Goal: Information Seeking & Learning: Learn about a topic

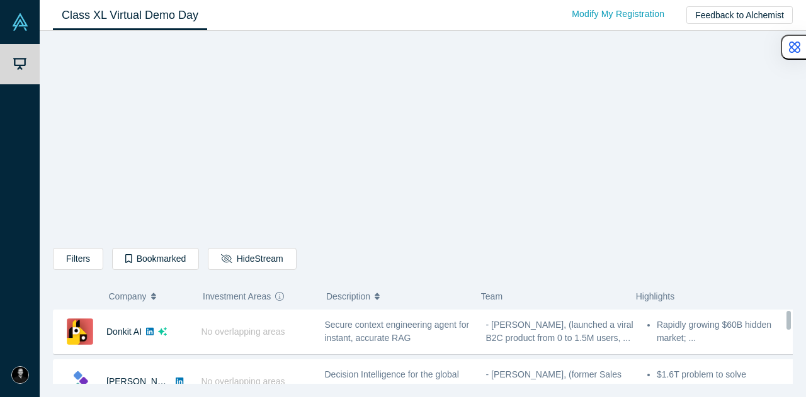
click at [254, 264] on button "Hide Stream" at bounding box center [252, 259] width 88 height 22
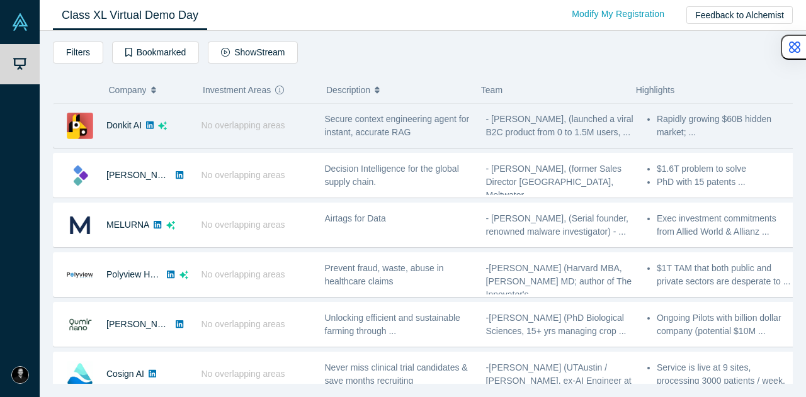
click at [150, 125] on icon at bounding box center [150, 125] width 8 height 9
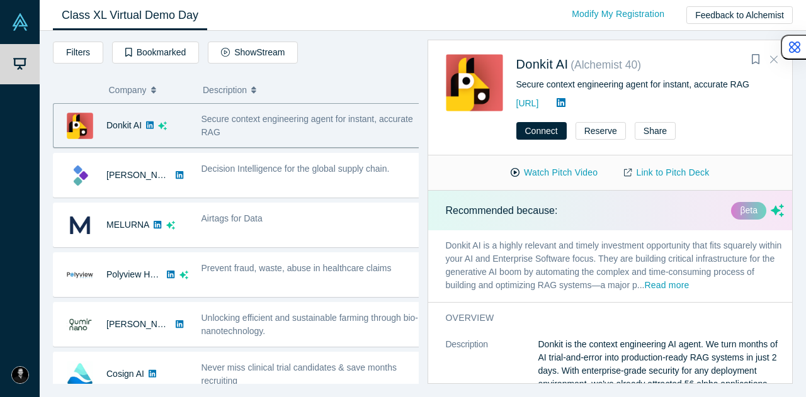
drag, startPoint x: 774, startPoint y: 61, endPoint x: 669, endPoint y: 97, distance: 111.1
click at [774, 61] on icon "Close" at bounding box center [774, 58] width 8 height 11
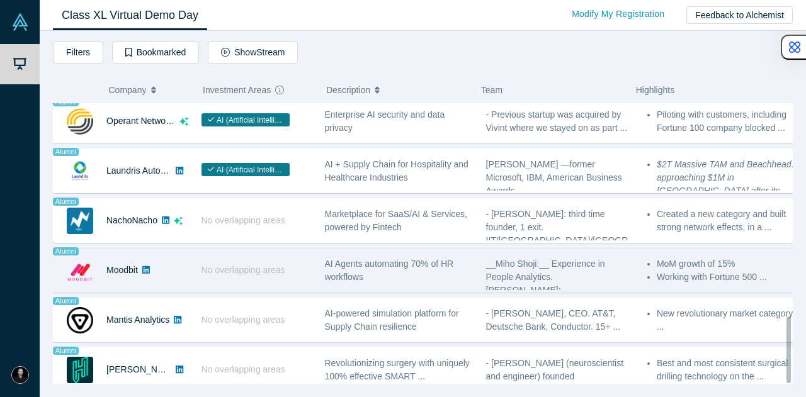
scroll to position [902, 0]
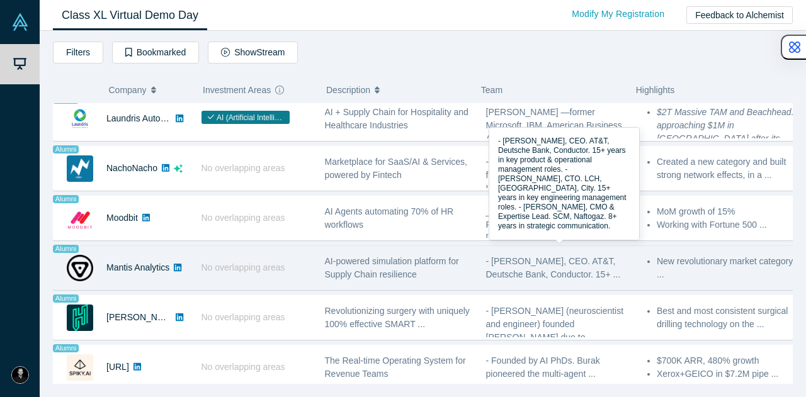
click at [542, 256] on span "- [PERSON_NAME], CEO. AT&T, Deutsche Bank, Conductor. 15+ ..." at bounding box center [553, 267] width 135 height 23
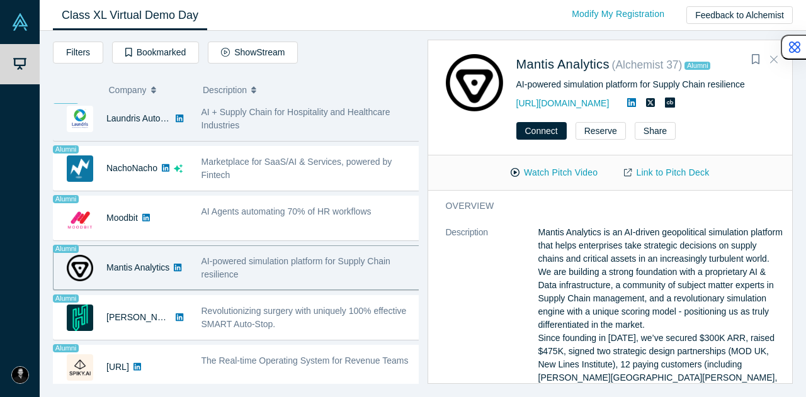
drag, startPoint x: 777, startPoint y: 60, endPoint x: 447, endPoint y: 129, distance: 337.0
click at [777, 60] on button "Close" at bounding box center [773, 60] width 19 height 20
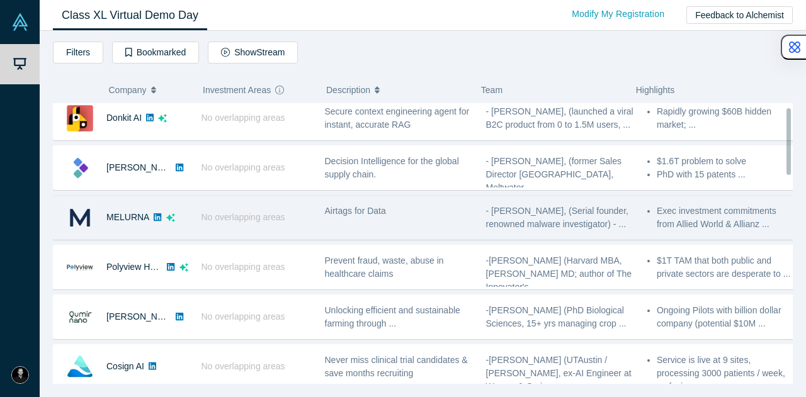
scroll to position [0, 0]
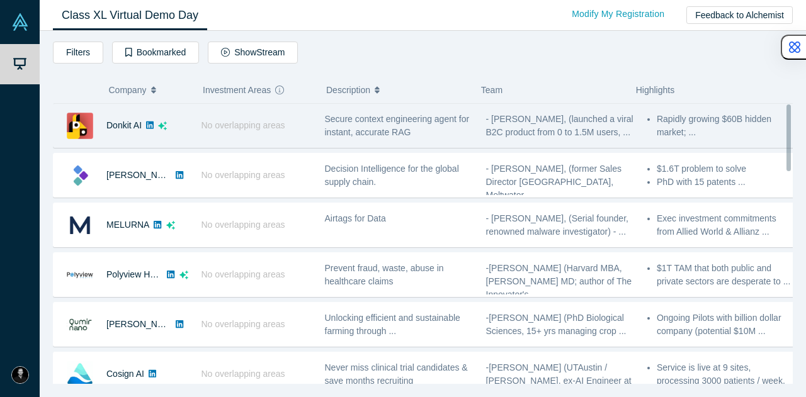
click at [512, 127] on span "- [PERSON_NAME], (launched a viral B2C product from 0 to 1.5M users, ..." at bounding box center [559, 125] width 147 height 23
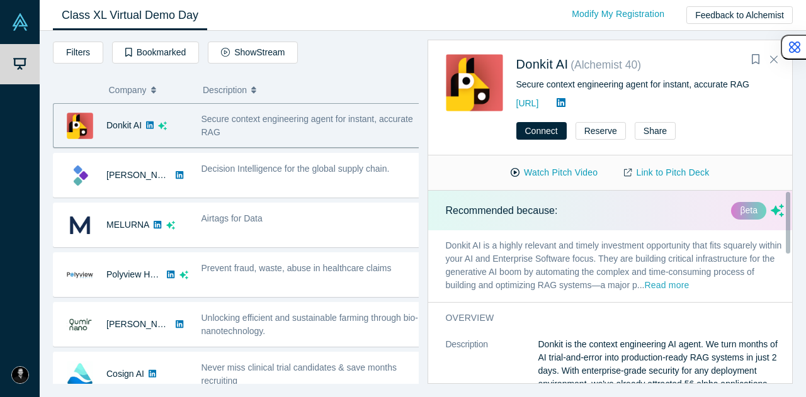
click at [689, 290] on button "Read more" at bounding box center [666, 286] width 45 height 14
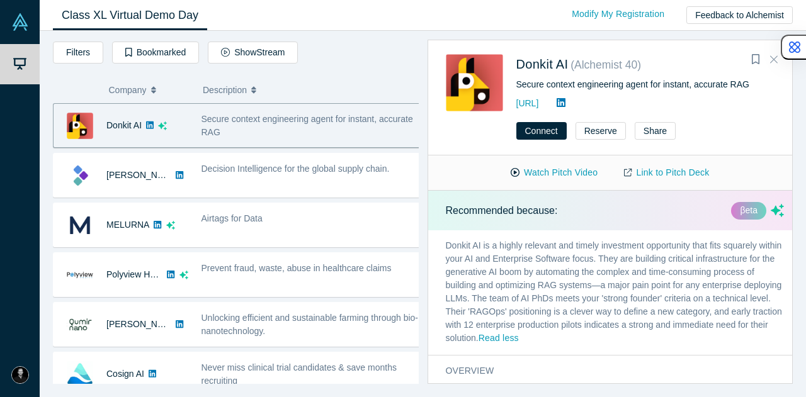
click at [771, 60] on icon "Close" at bounding box center [774, 58] width 8 height 11
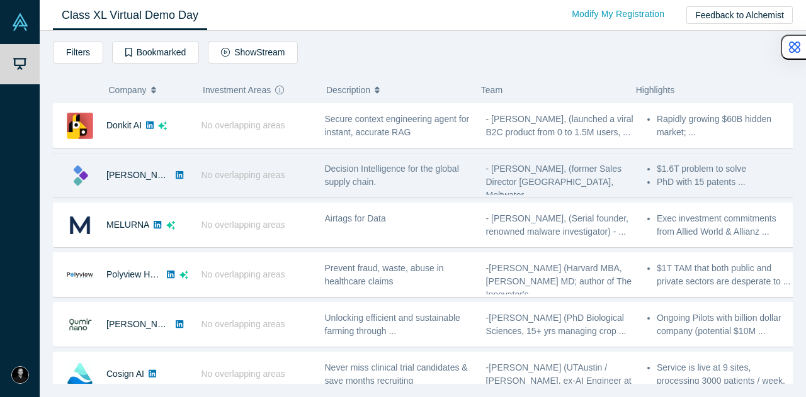
click at [487, 174] on span "- [PERSON_NAME], (former Sales Director [GEOGRAPHIC_DATA], Meltwater ..." at bounding box center [554, 182] width 136 height 37
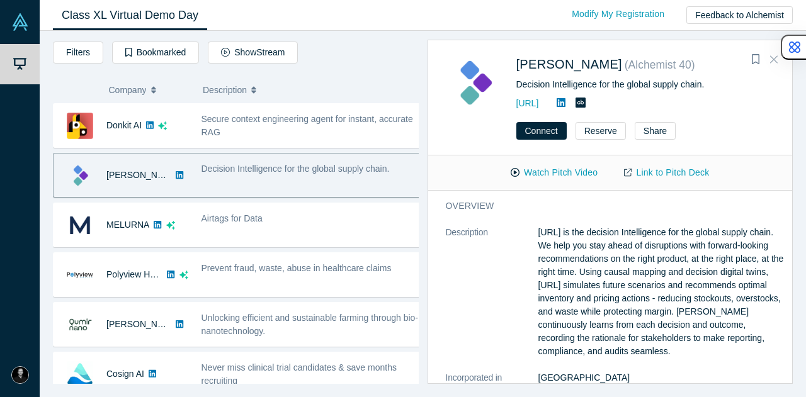
drag, startPoint x: 769, startPoint y: 63, endPoint x: 744, endPoint y: 64, distance: 25.2
click at [769, 63] on button "Close" at bounding box center [773, 60] width 19 height 20
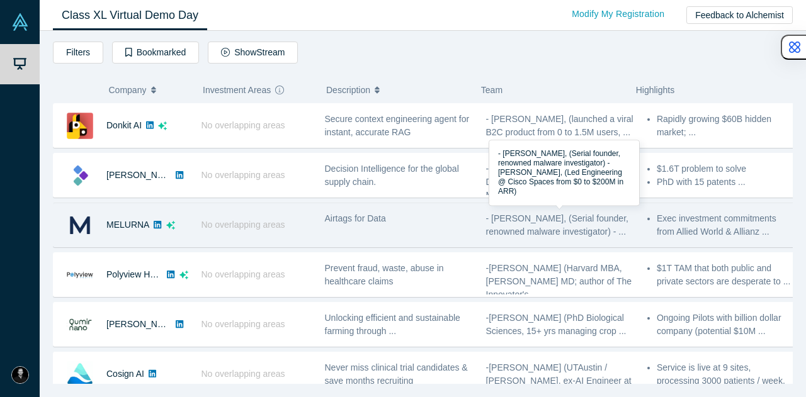
click at [520, 218] on span "- [PERSON_NAME], (Serial founder, renowned malware investigator) - ..." at bounding box center [557, 224] width 142 height 23
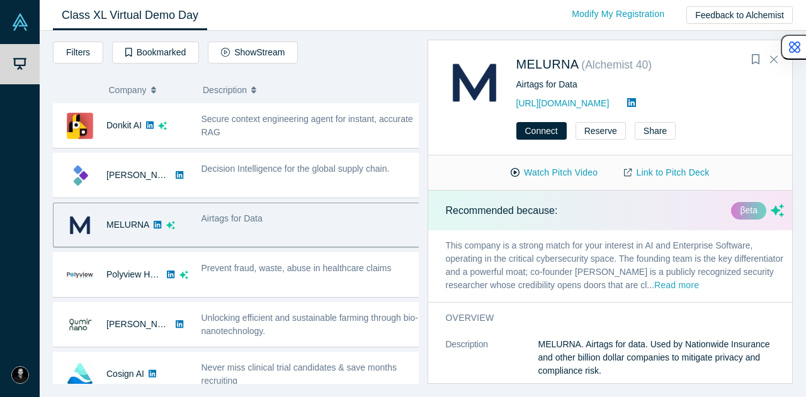
click at [699, 283] on button "Read more" at bounding box center [676, 286] width 45 height 14
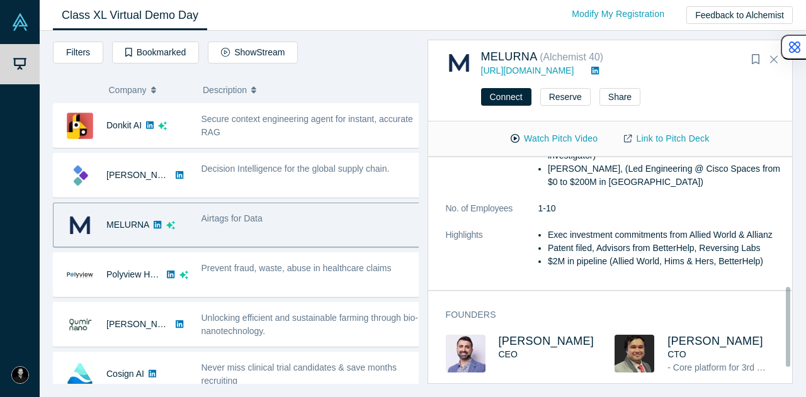
scroll to position [415, 0]
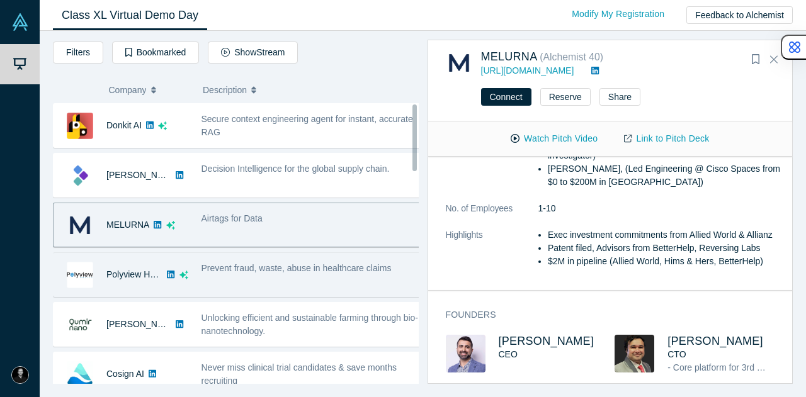
click at [288, 264] on span "Prevent fraud, waste, abuse in healthcare claims" at bounding box center [296, 268] width 190 height 10
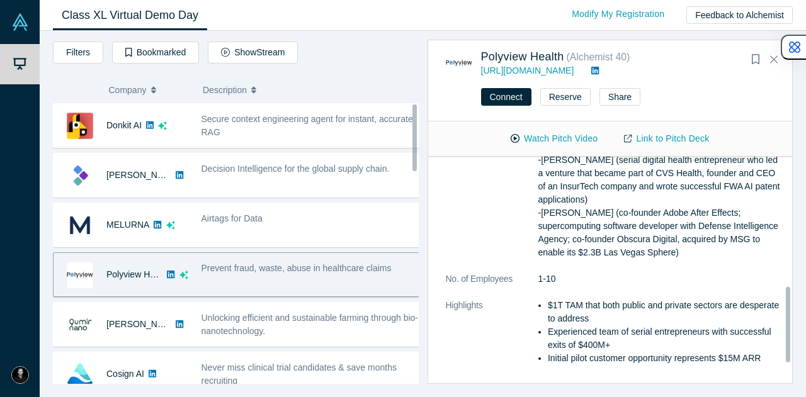
scroll to position [0, 0]
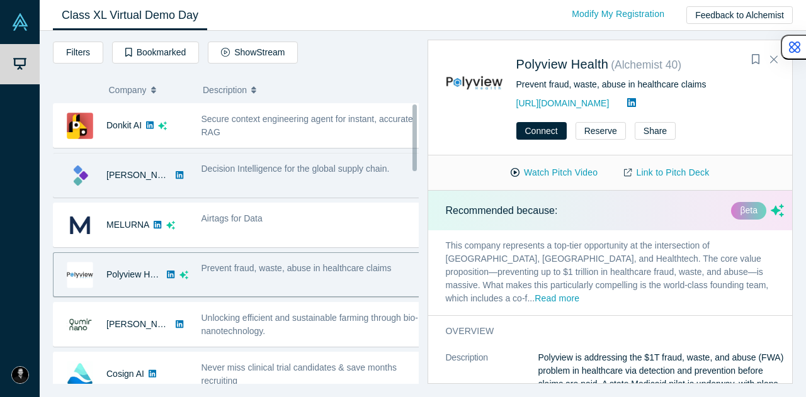
click at [196, 174] on div "Decision Intelligence for the global supply chain." at bounding box center [310, 175] width 233 height 40
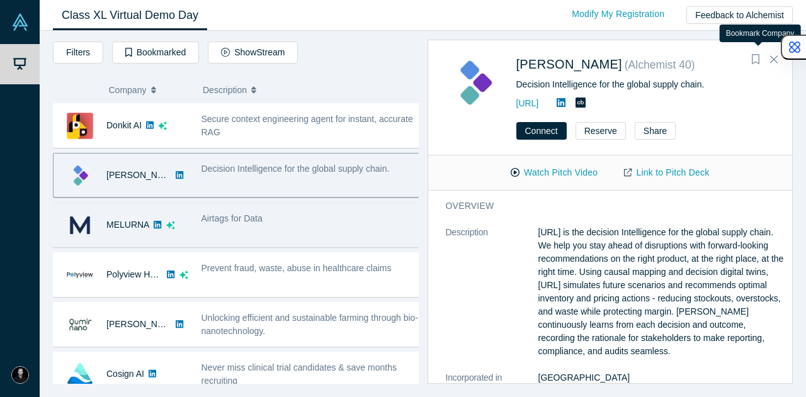
drag, startPoint x: 753, startPoint y: 61, endPoint x: 385, endPoint y: 238, distance: 407.9
click at [753, 61] on icon "Bookmark" at bounding box center [755, 59] width 8 height 10
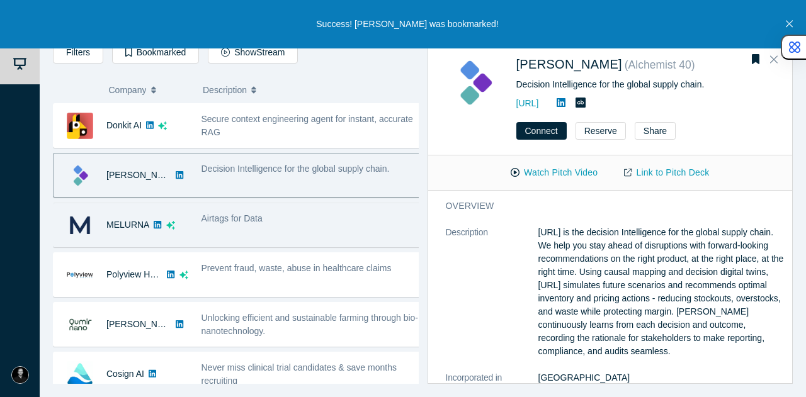
click at [329, 218] on div "Airtags for Data" at bounding box center [311, 218] width 220 height 13
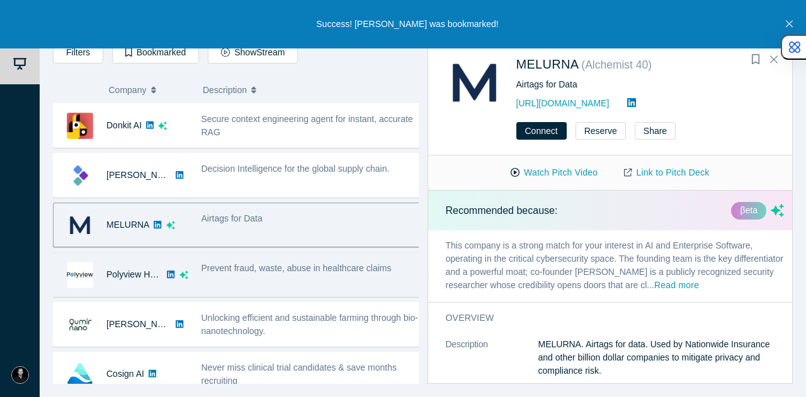
click at [301, 263] on span "Prevent fraud, waste, abuse in healthcare claims" at bounding box center [296, 268] width 190 height 10
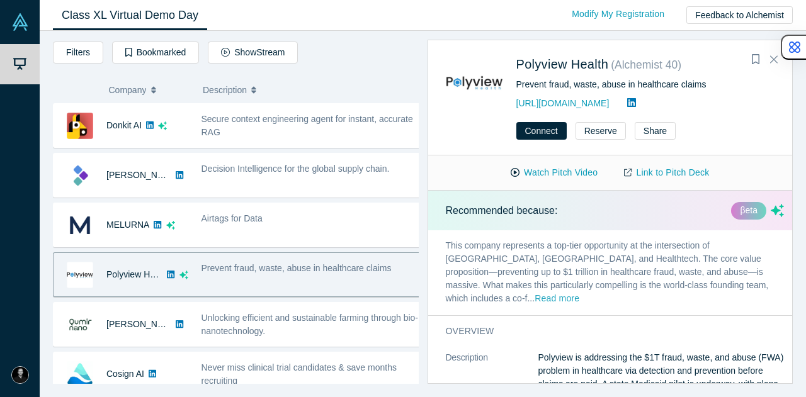
click at [579, 292] on button "Read more" at bounding box center [556, 299] width 45 height 14
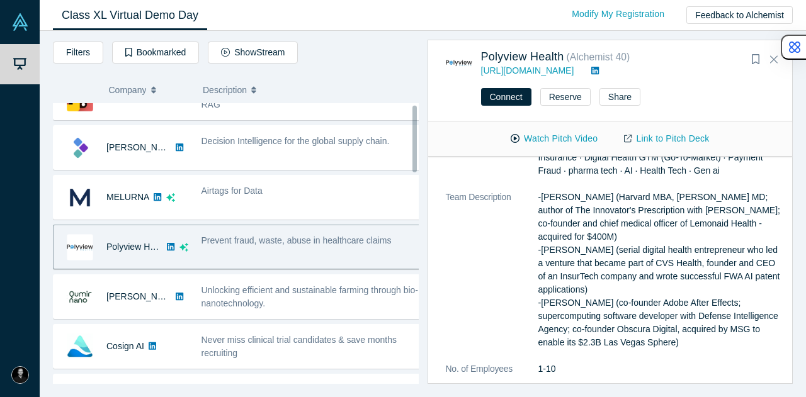
scroll to position [63, 0]
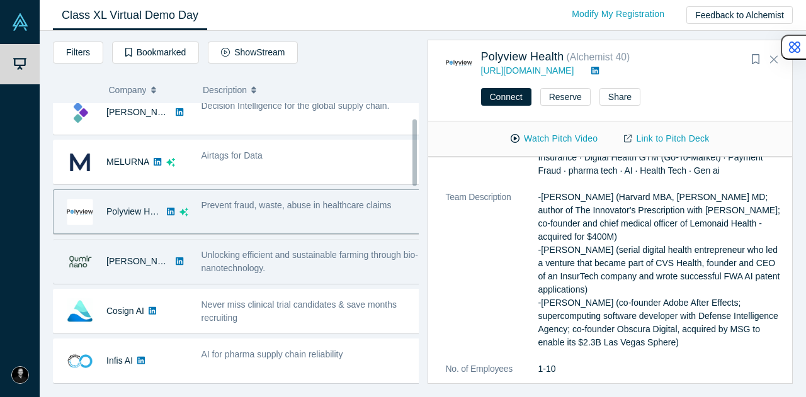
click at [194, 261] on div "Unlocking efficient and sustainable farming through bio-nanotechnology." at bounding box center [310, 262] width 233 height 40
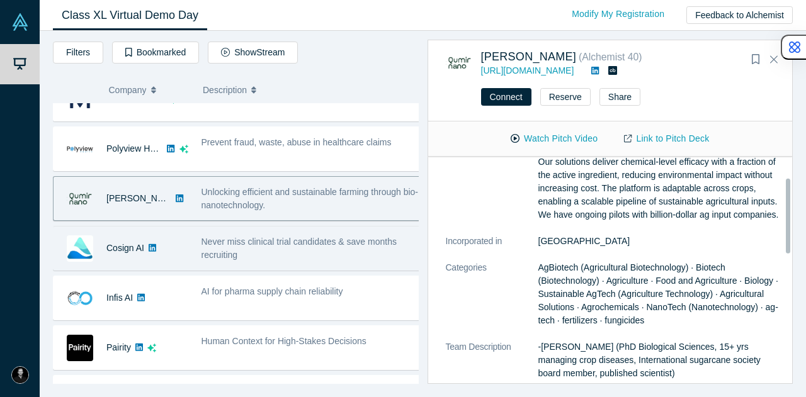
click at [248, 240] on span "Never miss clinical trial candidates & save months recruiting" at bounding box center [298, 248] width 195 height 23
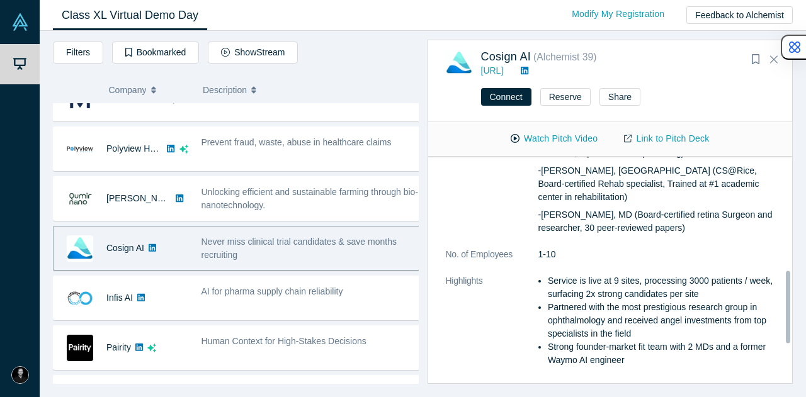
scroll to position [378, 0]
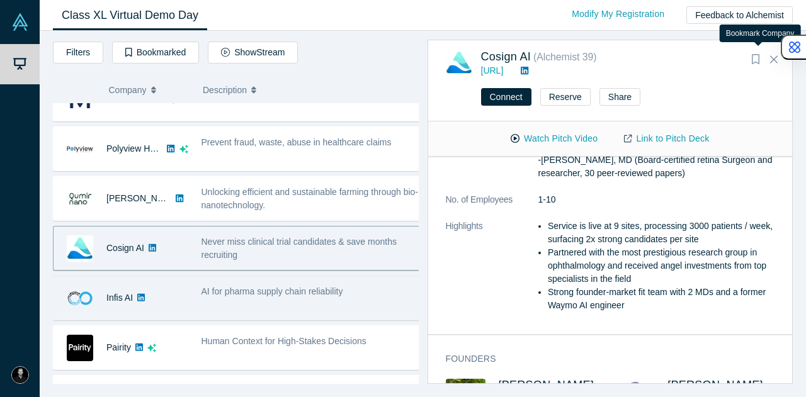
drag, startPoint x: 754, startPoint y: 59, endPoint x: 258, endPoint y: 309, distance: 555.6
click at [754, 59] on icon "Bookmark" at bounding box center [755, 59] width 8 height 10
click at [258, 309] on div "AI for pharma supply chain reliability" at bounding box center [310, 298] width 233 height 40
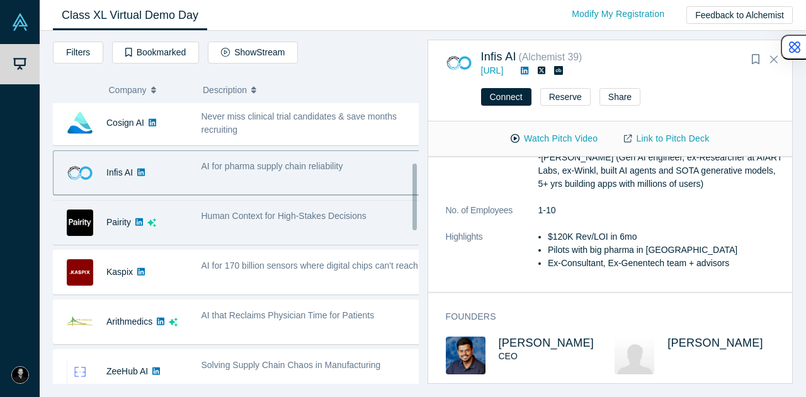
scroll to position [252, 0]
click at [251, 220] on div "Human Context for High-Stakes Decisions" at bounding box center [310, 222] width 233 height 40
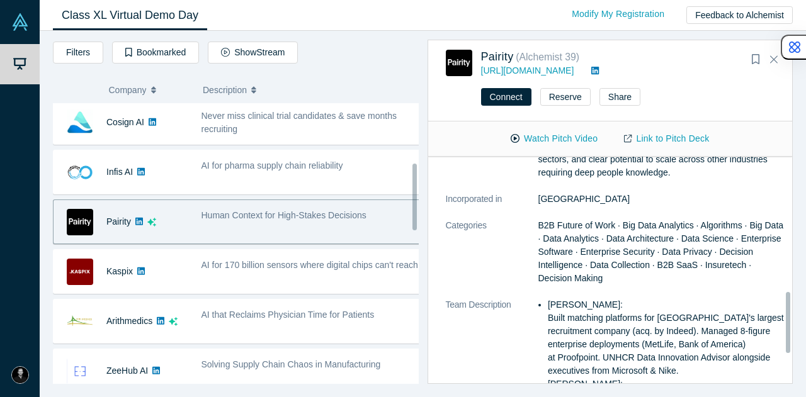
scroll to position [0, 0]
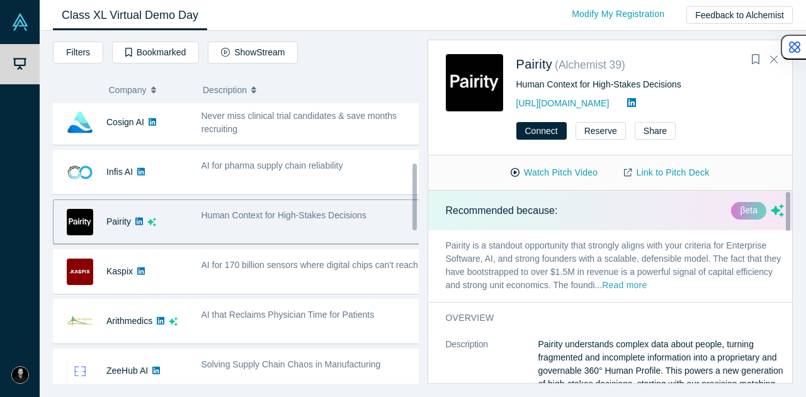
click at [646, 287] on button "Read more" at bounding box center [624, 286] width 45 height 14
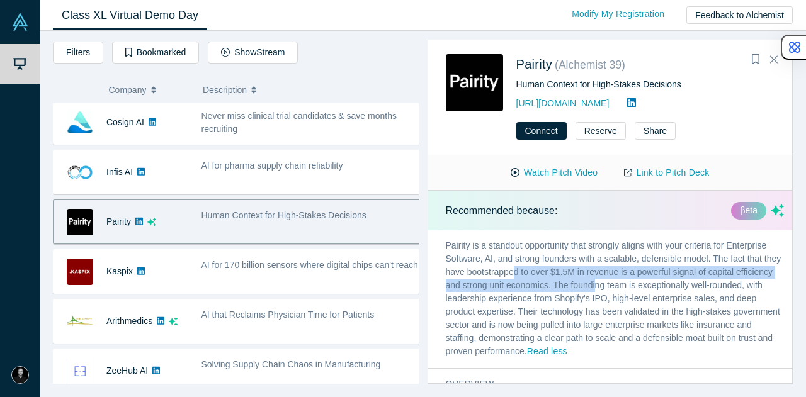
drag, startPoint x: 531, startPoint y: 269, endPoint x: 634, endPoint y: 280, distance: 104.5
click at [634, 280] on p "Pairity is a standout opportunity that strongly aligns with your criteria for E…" at bounding box center [615, 299] width 374 height 138
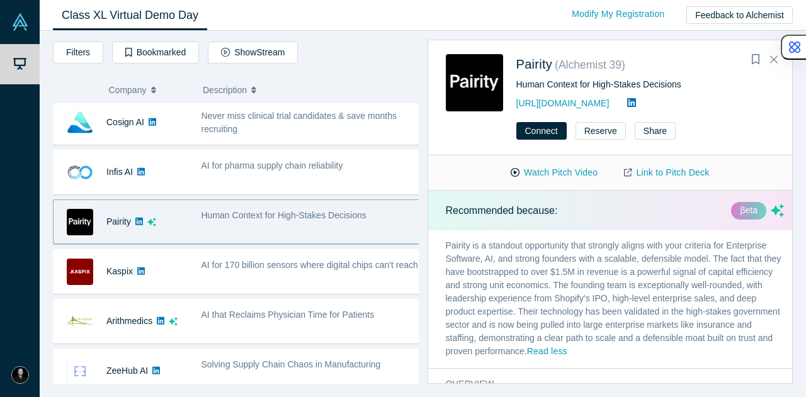
click at [663, 286] on p "Pairity is a standout opportunity that strongly aligns with your criteria for E…" at bounding box center [615, 299] width 374 height 138
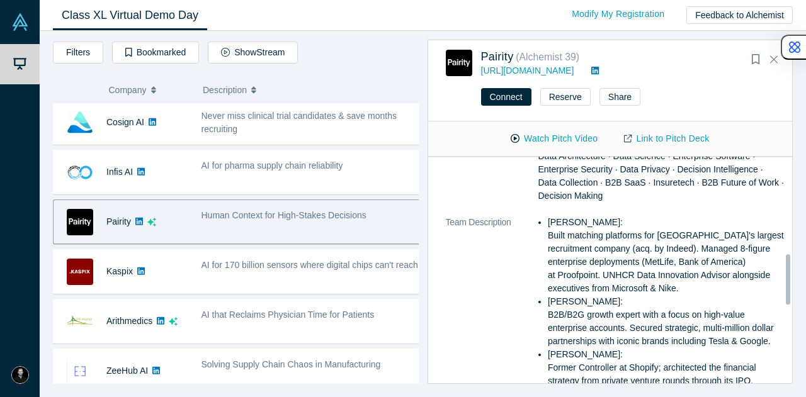
scroll to position [503, 0]
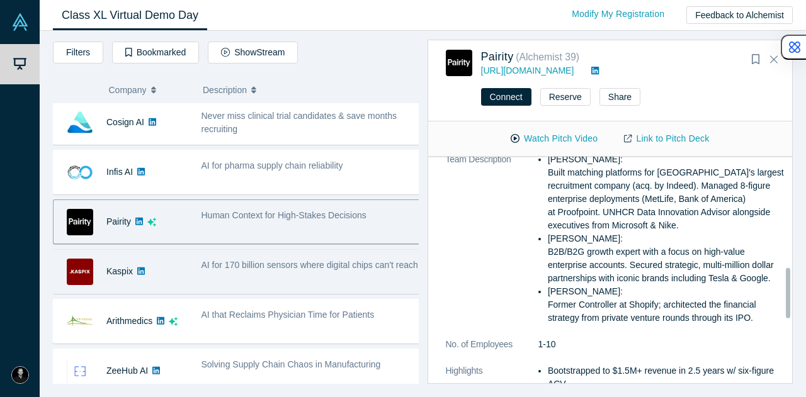
click at [384, 260] on span "AI for 170 billion sensors where digital chips can't reach" at bounding box center [309, 265] width 216 height 10
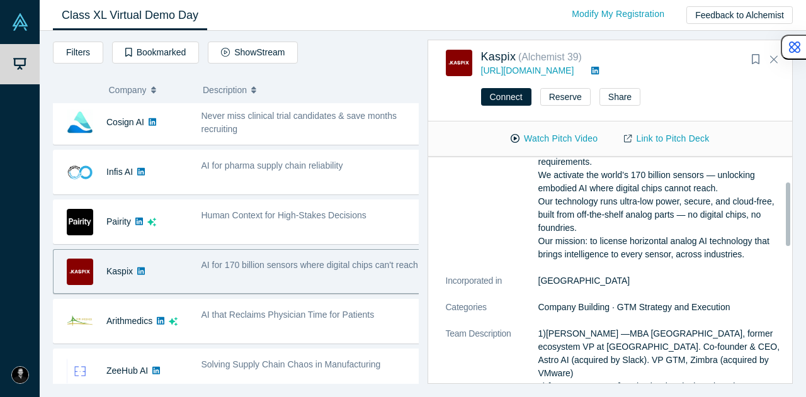
scroll to position [189, 0]
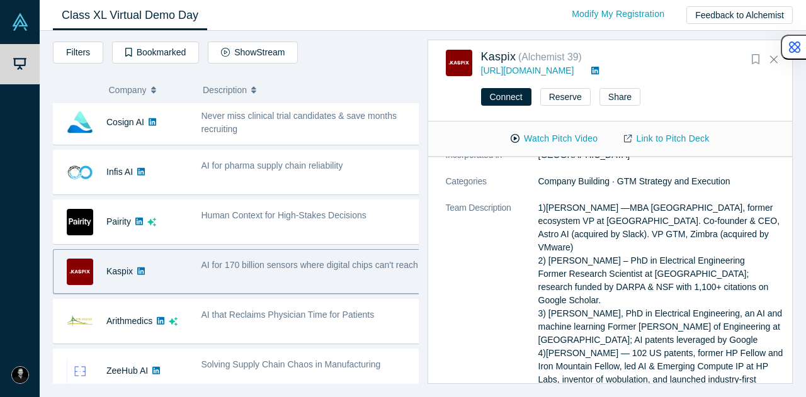
click at [753, 60] on icon "Bookmark" at bounding box center [755, 59] width 8 height 10
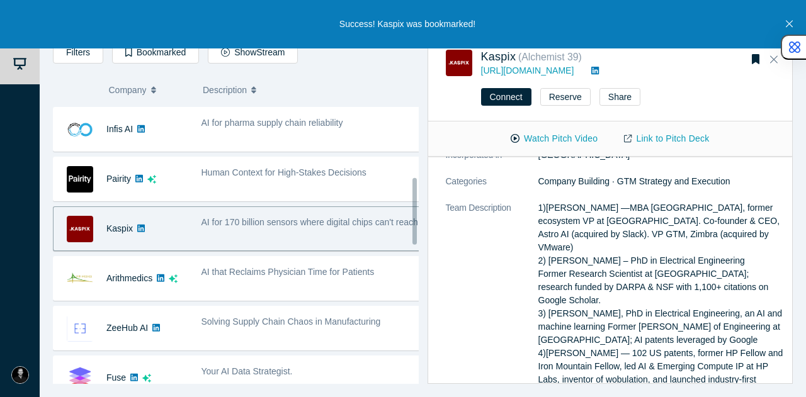
scroll to position [315, 0]
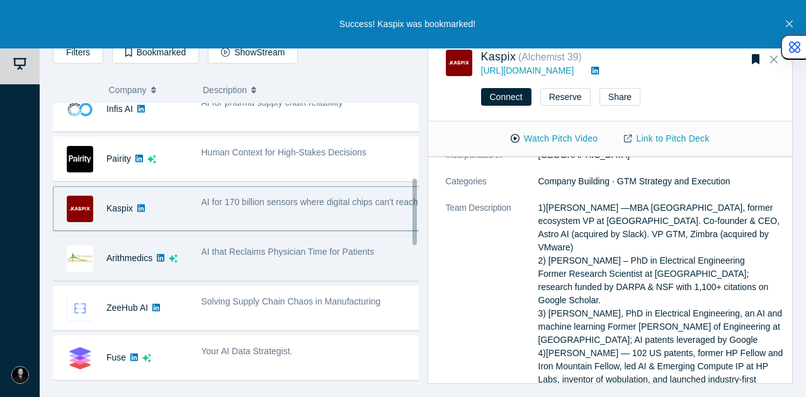
click at [228, 247] on span "AI that Reclaims Physician Time for Patients" at bounding box center [287, 252] width 173 height 10
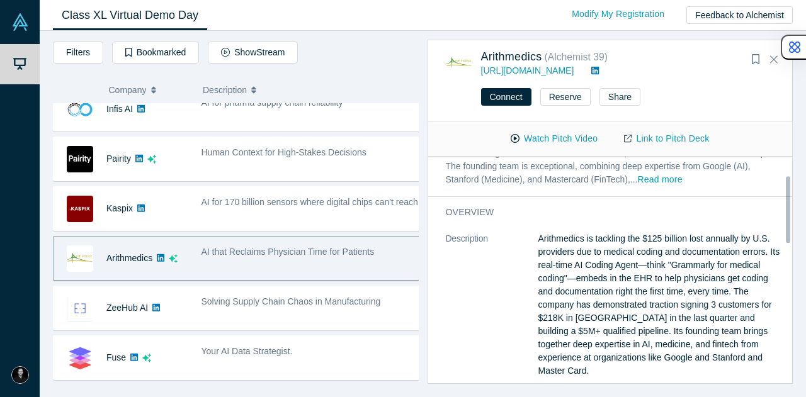
scroll to position [63, 0]
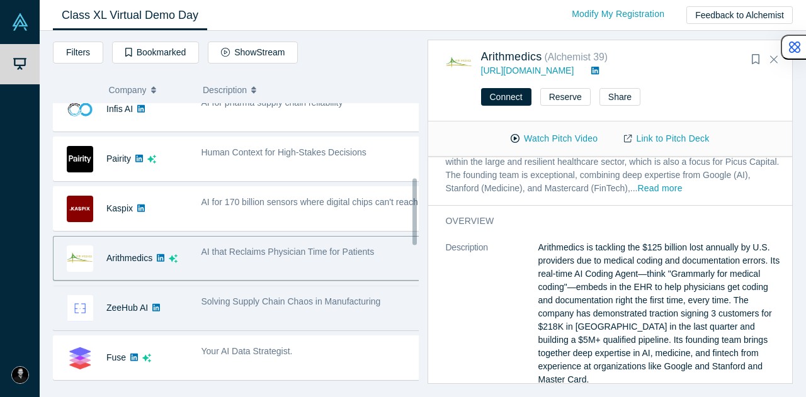
click at [235, 305] on div "Solving Supply Chain Chaos in Manufacturing" at bounding box center [310, 308] width 233 height 40
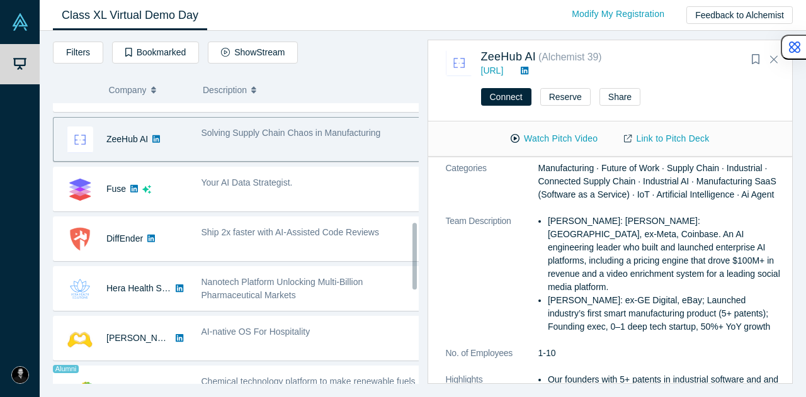
scroll to position [503, 0]
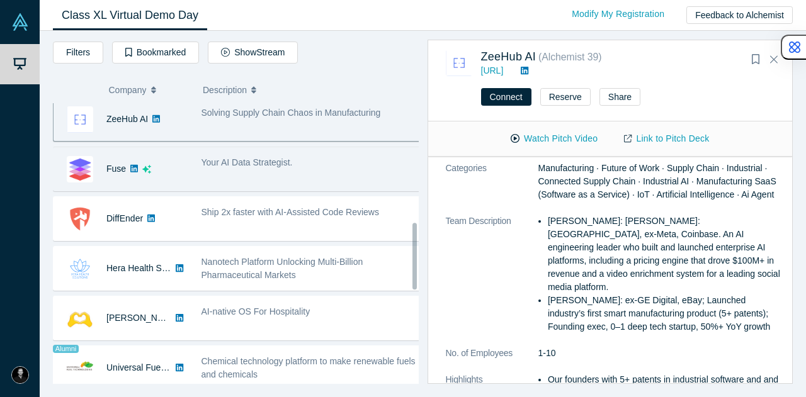
click at [257, 157] on span "Your AI Data Strategist." at bounding box center [246, 162] width 91 height 10
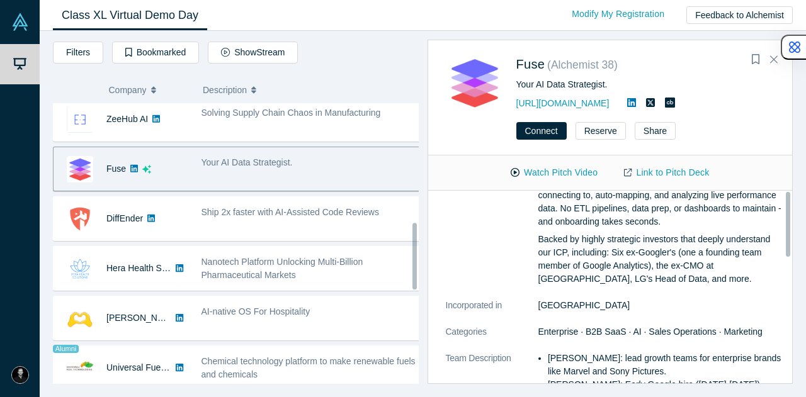
scroll to position [0, 0]
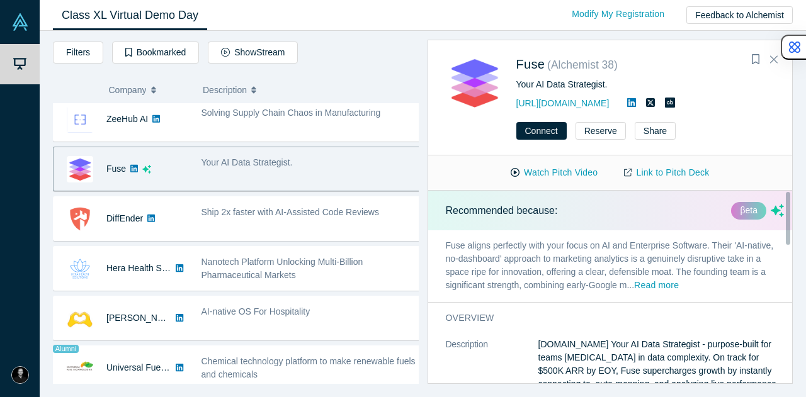
click at [673, 279] on p "Fuse aligns perfectly with your focus on AI and Enterprise Software. Their 'AI-…" at bounding box center [615, 266] width 374 height 72
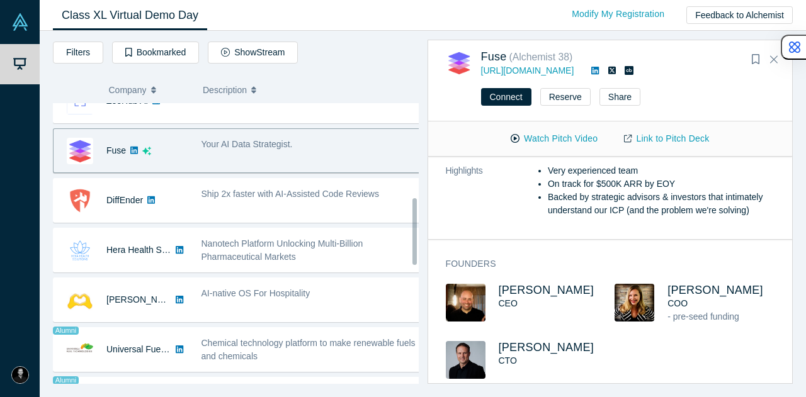
scroll to position [398, 0]
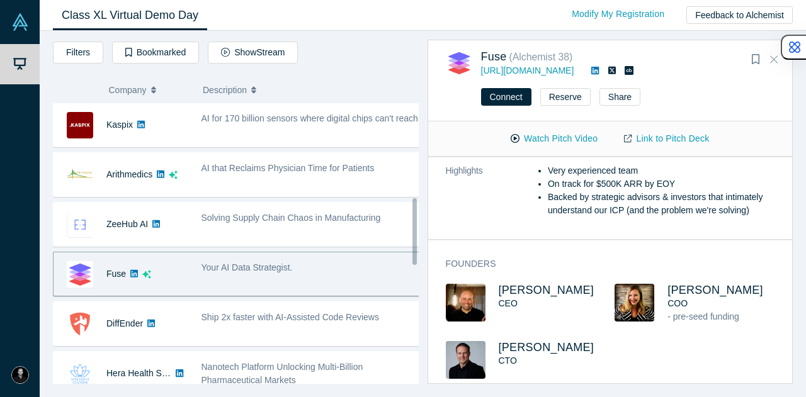
click at [772, 59] on icon "Close" at bounding box center [774, 58] width 8 height 11
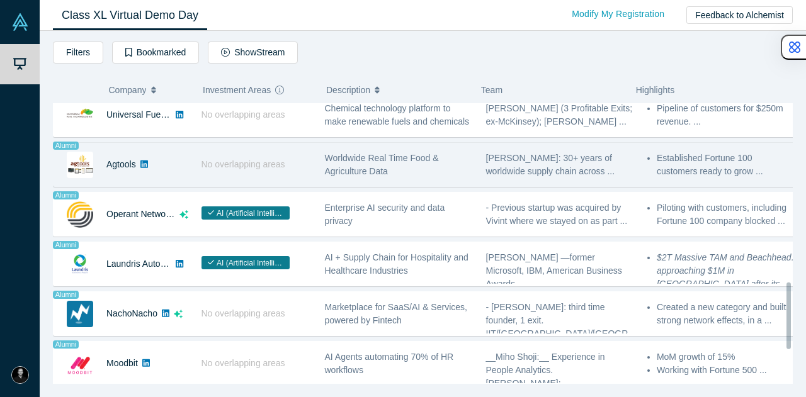
scroll to position [776, 0]
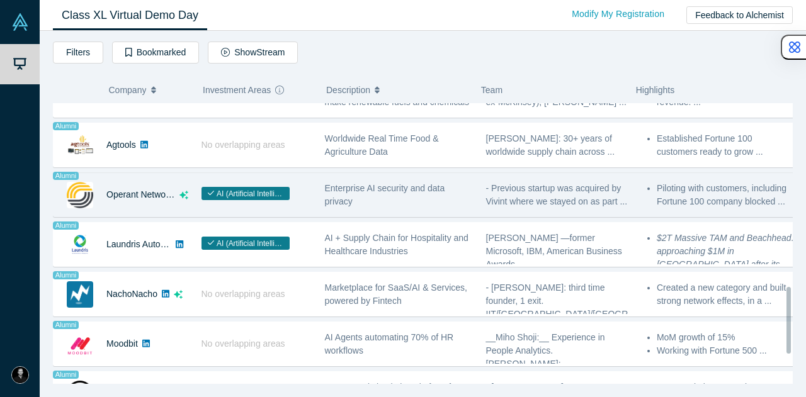
click at [419, 183] on span "Enterprise AI security and data privacy" at bounding box center [385, 194] width 120 height 23
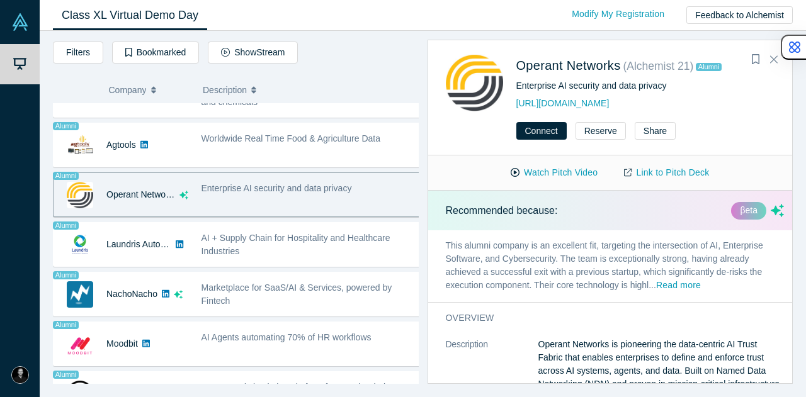
click at [672, 289] on button "Read more" at bounding box center [678, 286] width 45 height 14
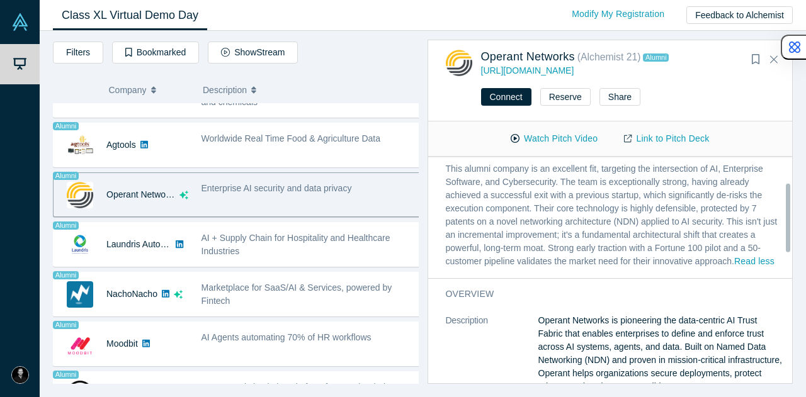
scroll to position [0, 0]
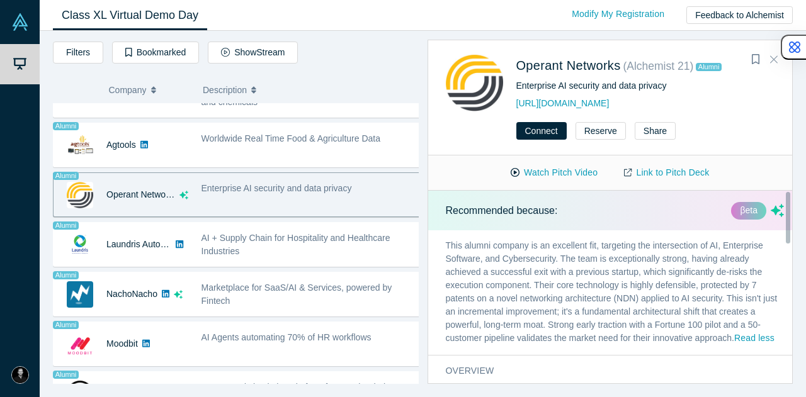
click at [775, 61] on icon "Close" at bounding box center [774, 58] width 8 height 11
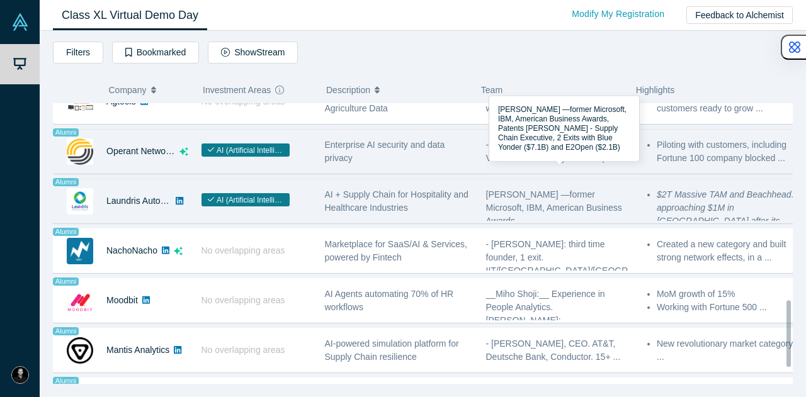
scroll to position [839, 0]
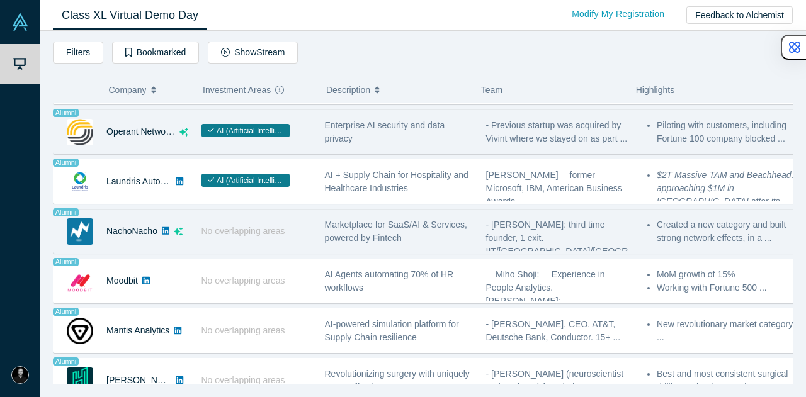
click at [396, 220] on span "Marketplace for SaaS/AI & Services, powered by Fintech" at bounding box center [396, 231] width 142 height 23
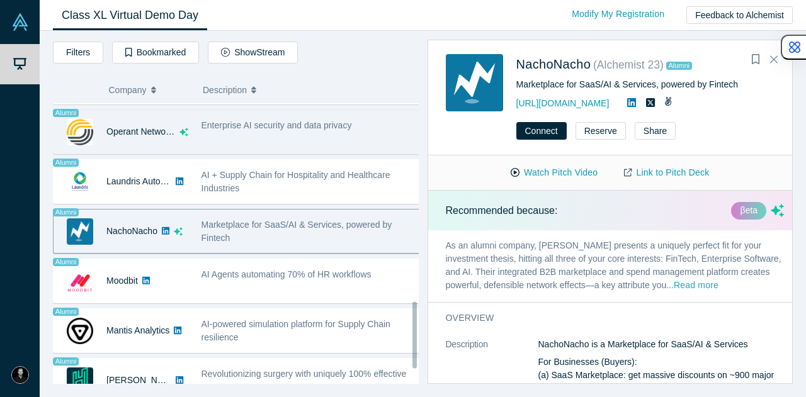
click at [673, 293] on button "Read more" at bounding box center [695, 286] width 45 height 14
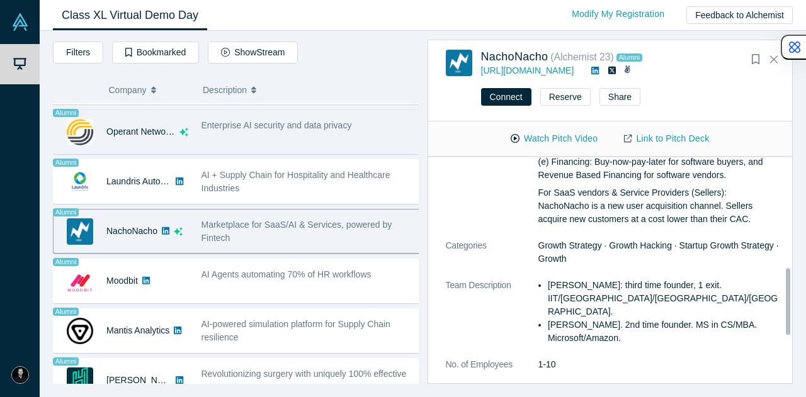
scroll to position [441, 0]
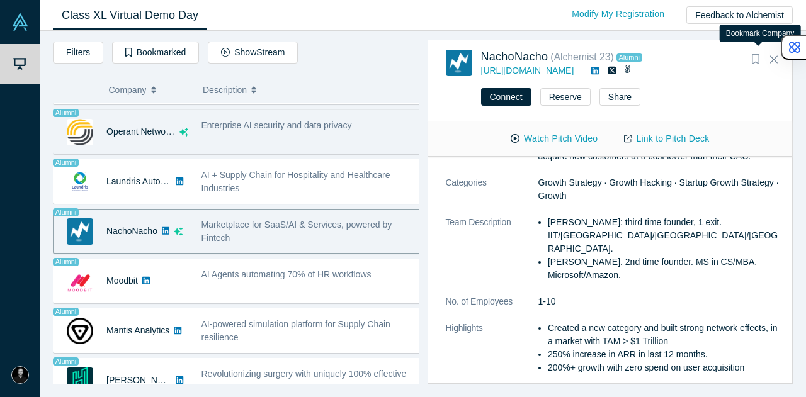
click at [753, 61] on icon "Bookmark" at bounding box center [755, 59] width 8 height 10
drag, startPoint x: 774, startPoint y: 61, endPoint x: 608, endPoint y: 143, distance: 185.2
click at [775, 61] on icon "Close" at bounding box center [774, 58] width 8 height 11
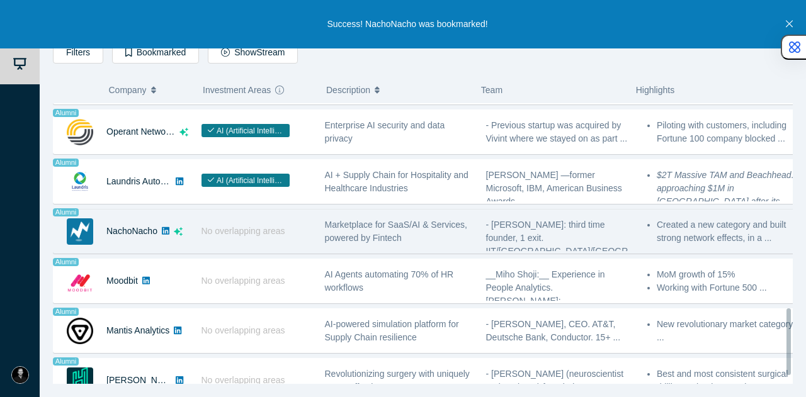
scroll to position [902, 0]
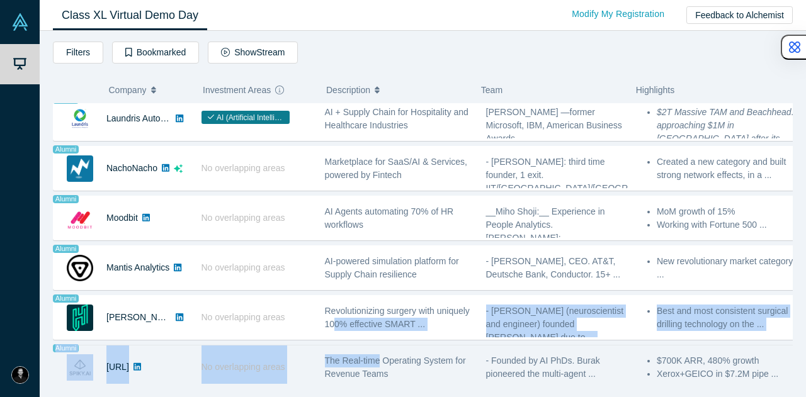
drag, startPoint x: 369, startPoint y: 330, endPoint x: 378, endPoint y: 348, distance: 19.7
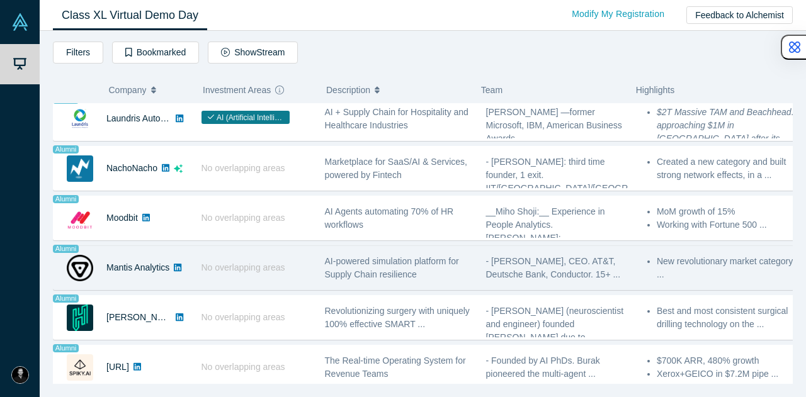
click at [425, 262] on div "AI-powered simulation platform for Supply Chain resilience" at bounding box center [399, 268] width 148 height 26
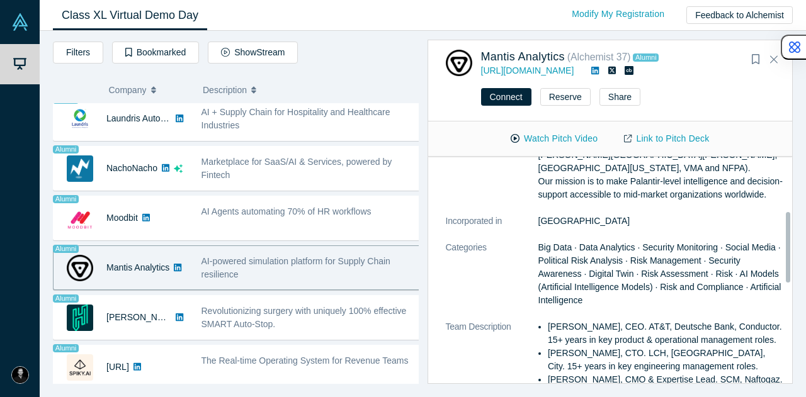
scroll to position [0, 0]
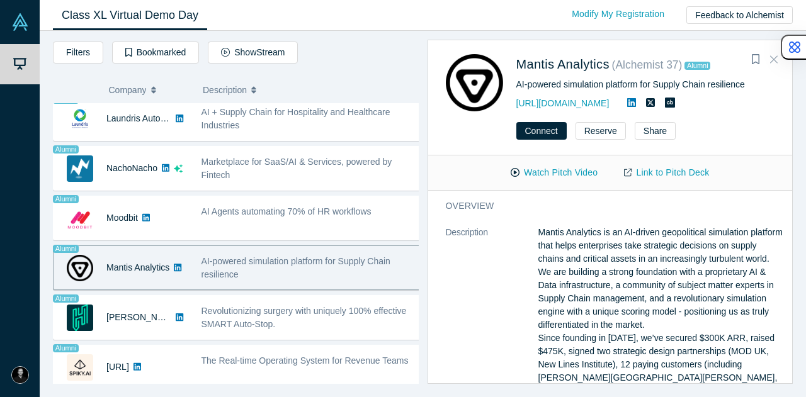
click at [772, 53] on button "Close" at bounding box center [773, 60] width 19 height 20
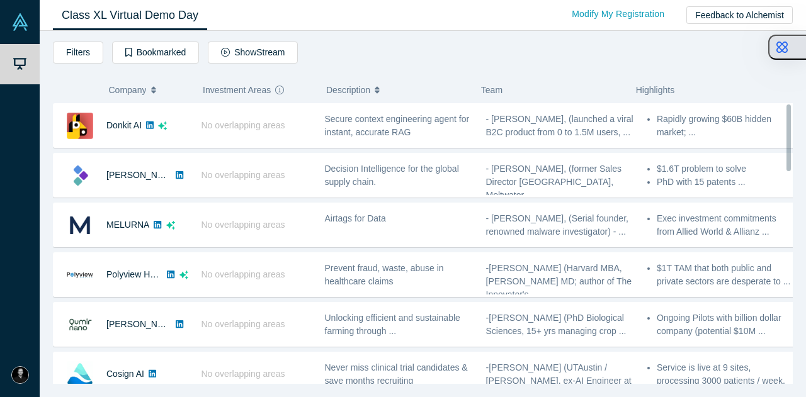
drag, startPoint x: 787, startPoint y: 111, endPoint x: 795, endPoint y: 44, distance: 67.9
click at [797, 46] on body "Demo Day My Account My Profile Log Out Class XL Virtual Demo Day Livestream sta…" at bounding box center [403, 198] width 806 height 397
click at [235, 53] on button "Show Stream" at bounding box center [253, 53] width 90 height 22
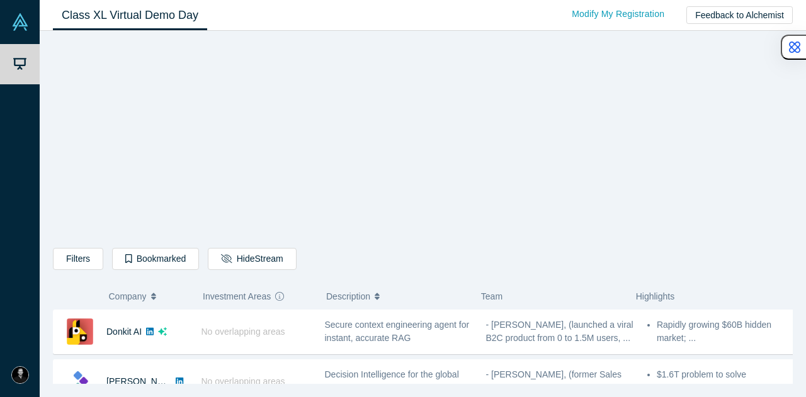
click at [574, 272] on div "Filters AI Artificial Intelligence B2B SaaS AI (Artificial Intelligence) Data A…" at bounding box center [422, 261] width 739 height 26
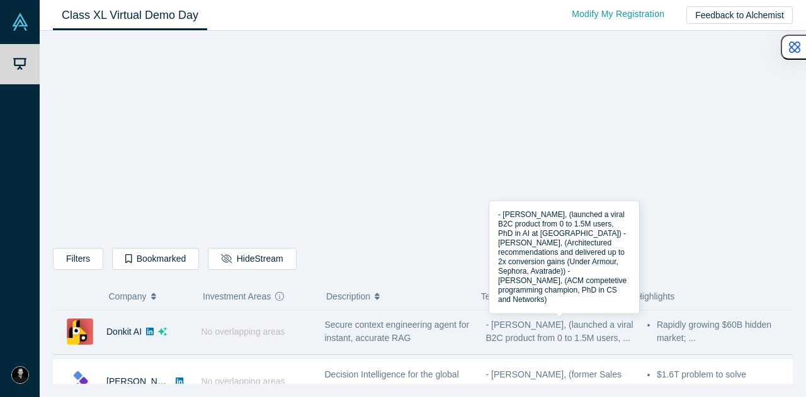
click at [507, 333] on span "- [PERSON_NAME], (launched a viral B2C product from 0 to 1.5M users, ..." at bounding box center [559, 331] width 147 height 23
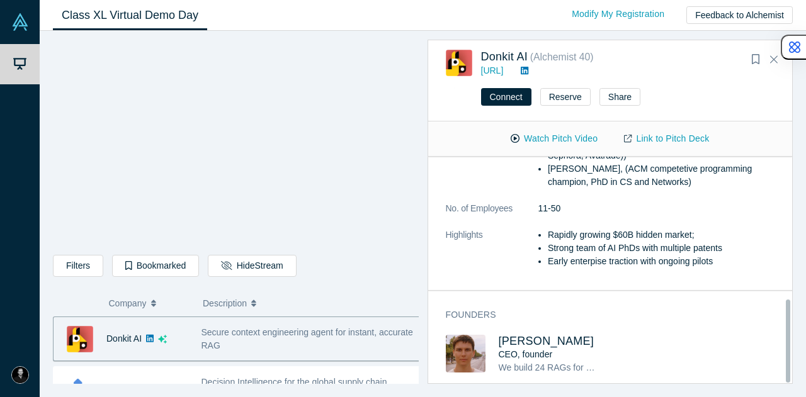
scroll to position [388, 0]
click at [775, 59] on icon "Close" at bounding box center [774, 58] width 8 height 11
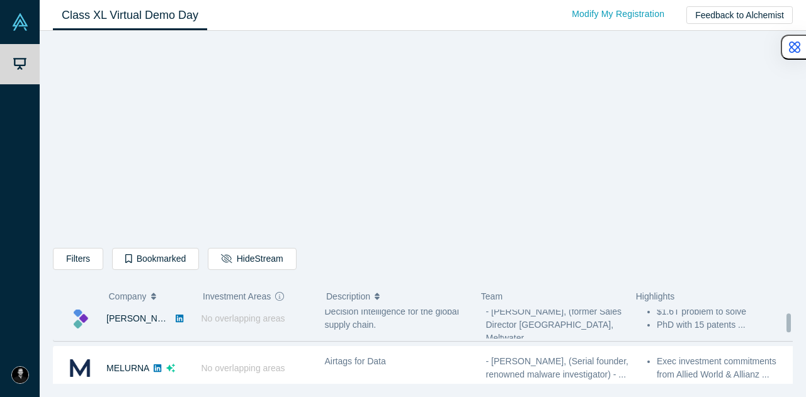
scroll to position [0, 0]
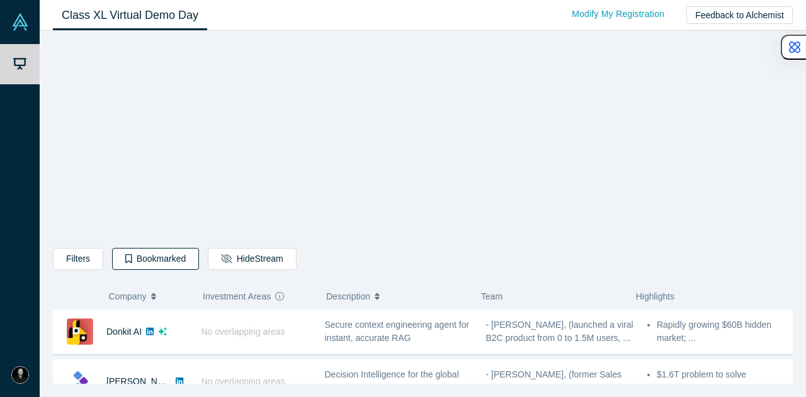
click at [133, 259] on button "Bookmarked" at bounding box center [155, 259] width 87 height 22
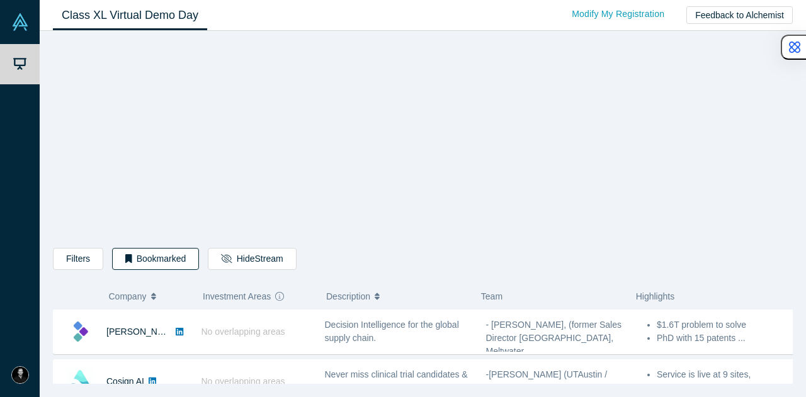
click at [150, 260] on button "Bookmarked" at bounding box center [155, 259] width 87 height 22
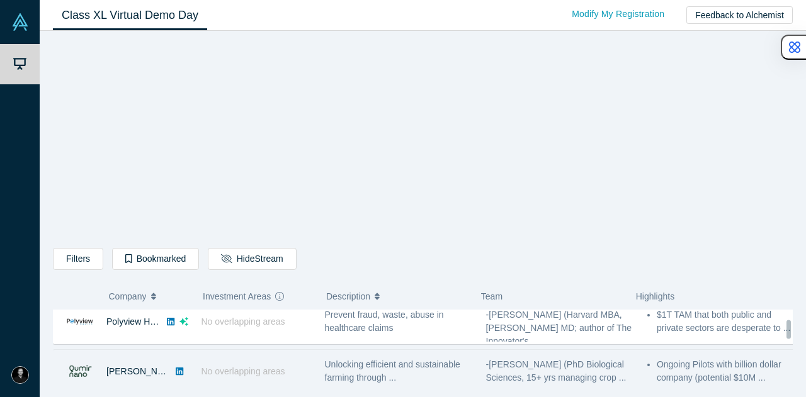
scroll to position [189, 0]
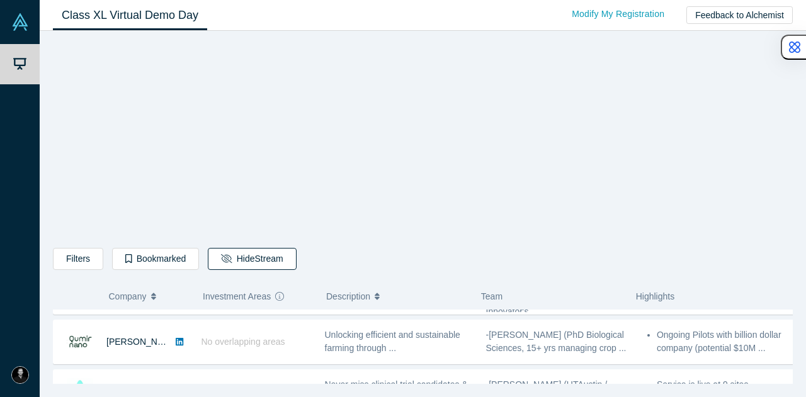
click at [270, 250] on button "Hide Stream" at bounding box center [252, 259] width 88 height 22
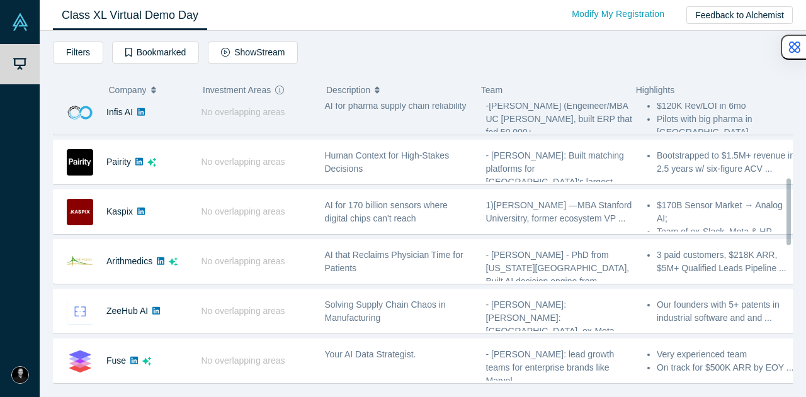
scroll to position [315, 0]
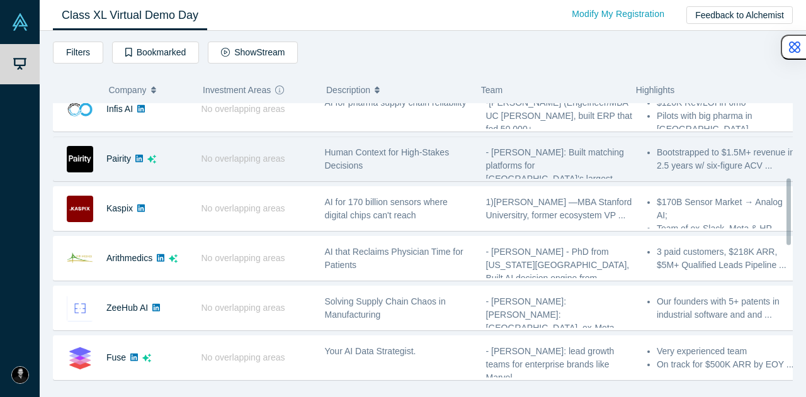
click at [524, 163] on span "- [PERSON_NAME]: Built matching platforms for [GEOGRAPHIC_DATA]'s largest ..." at bounding box center [555, 165] width 138 height 37
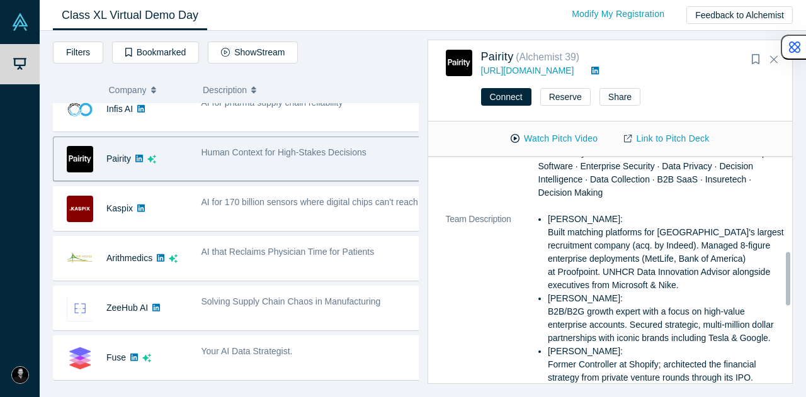
scroll to position [441, 0]
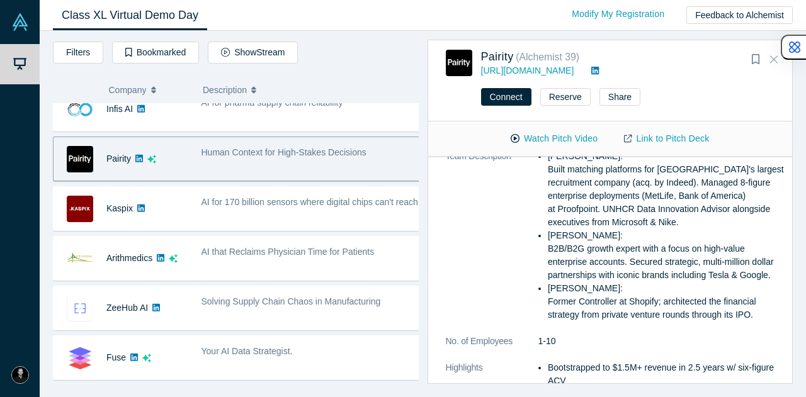
click at [774, 60] on icon "Close" at bounding box center [774, 60] width 8 height 8
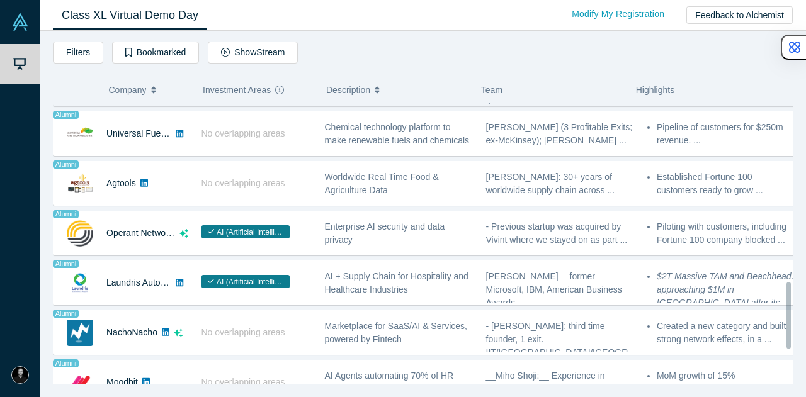
scroll to position [755, 0]
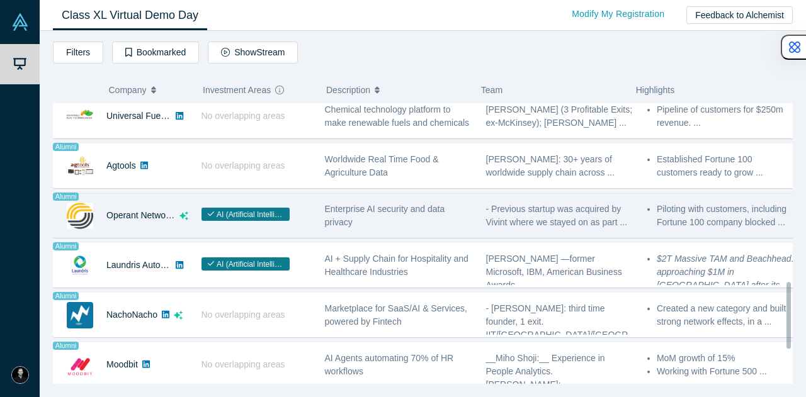
drag, startPoint x: 398, startPoint y: 218, endPoint x: 407, endPoint y: 218, distance: 8.2
click at [398, 218] on div "Enterprise AI security and data privacy" at bounding box center [399, 216] width 148 height 26
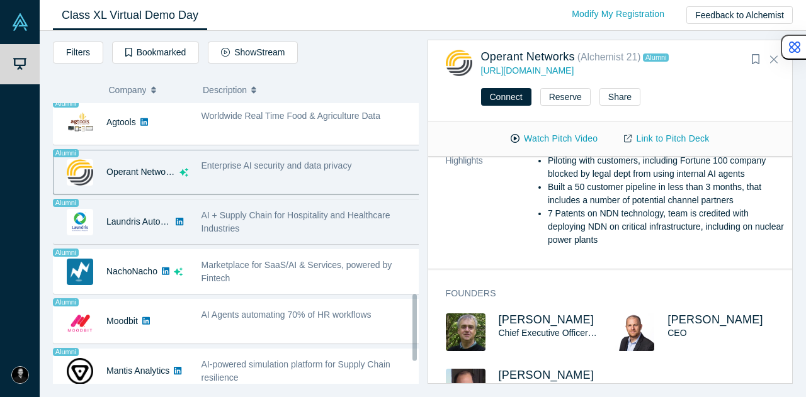
scroll to position [818, 0]
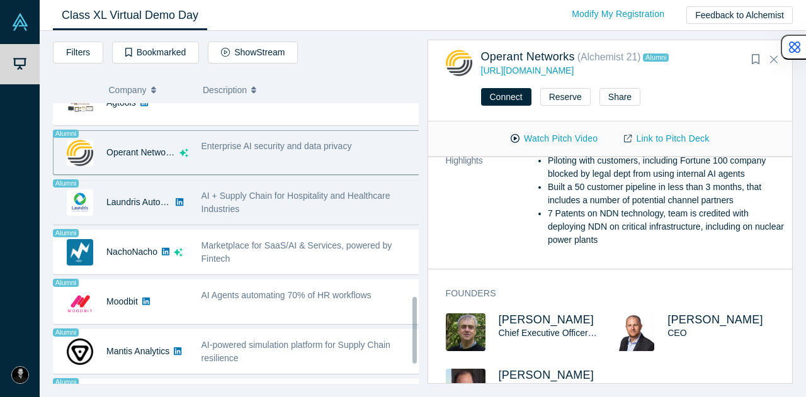
click at [287, 242] on div "Marketplace for SaaS/AI & Services, powered by Fintech" at bounding box center [311, 252] width 220 height 26
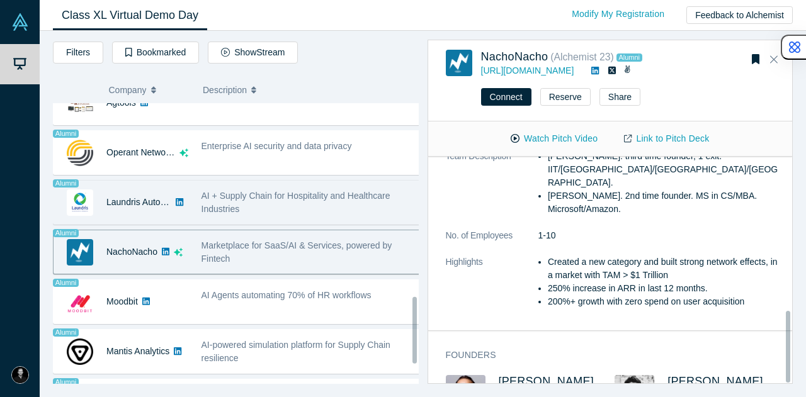
scroll to position [0, 0]
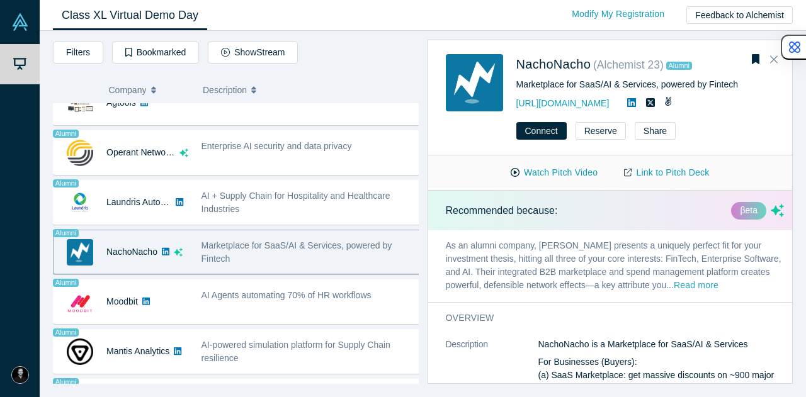
click at [673, 293] on button "Read more" at bounding box center [695, 286] width 45 height 14
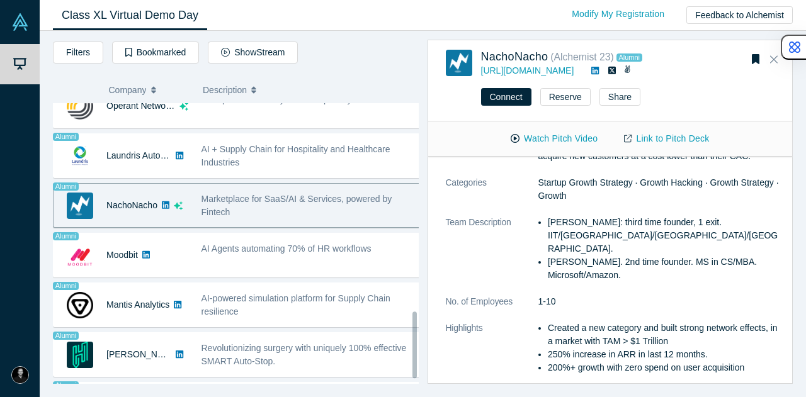
scroll to position [881, 0]
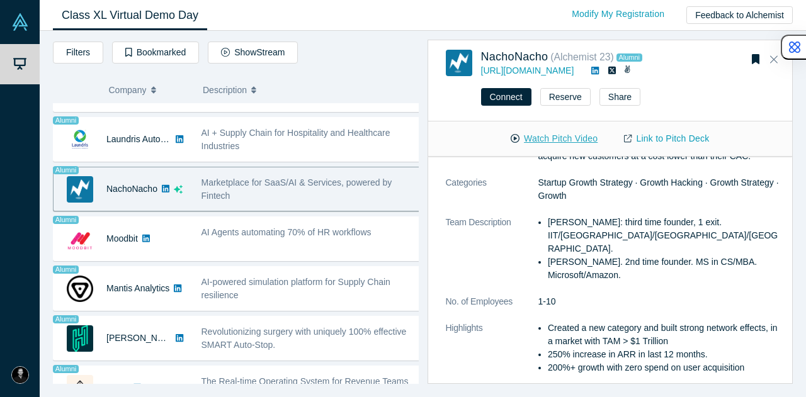
drag, startPoint x: 546, startPoint y: 140, endPoint x: 530, endPoint y: 136, distance: 16.8
click at [524, 142] on button "Watch Pitch Video" at bounding box center [553, 139] width 113 height 22
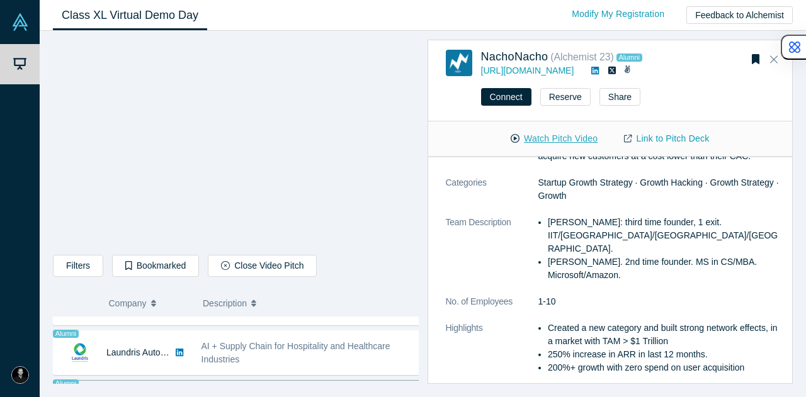
click at [533, 135] on button "Watch Pitch Video" at bounding box center [553, 139] width 113 height 22
click at [781, 58] on div "button" at bounding box center [779, 47] width 20 height 23
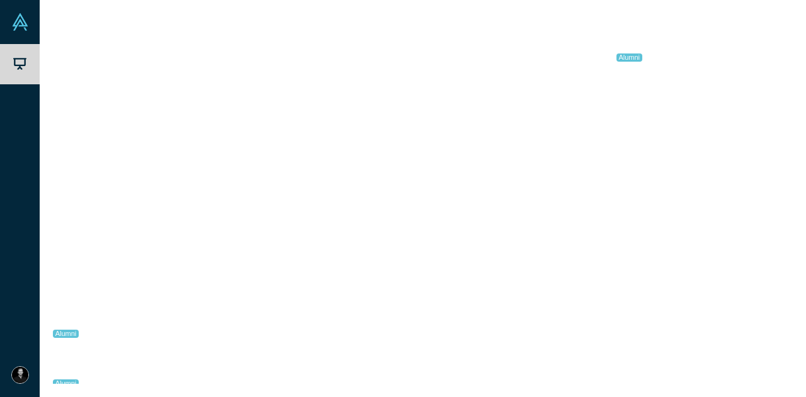
click at [772, 61] on icon "Close" at bounding box center [774, 60] width 8 height 8
click at [389, 355] on span "The Real-time Operating System for Revenue Teams" at bounding box center [395, 366] width 141 height 23
click at [772, 56] on icon "Close" at bounding box center [774, 58] width 8 height 11
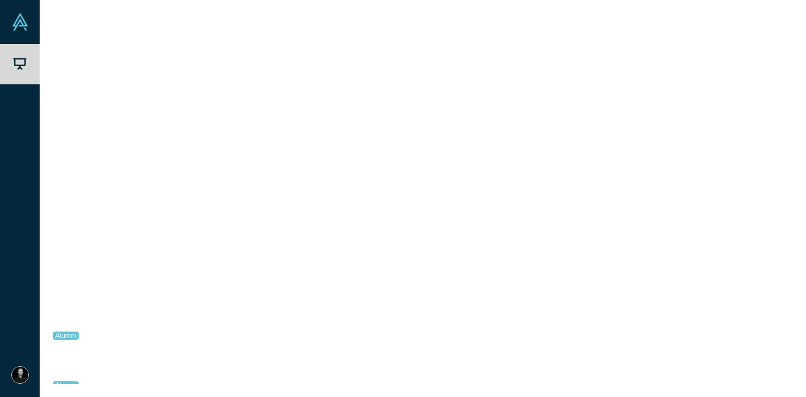
scroll to position [1045, 0]
click at [417, 333] on div "AI-powered simulation platform for Supply Chain resilience" at bounding box center [399, 330] width 148 height 26
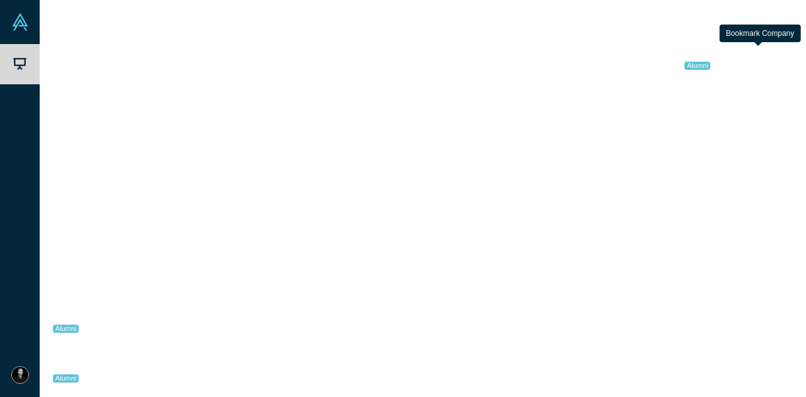
click at [761, 56] on button "Bookmark" at bounding box center [755, 60] width 18 height 18
click at [773, 60] on icon "Close" at bounding box center [774, 58] width 8 height 11
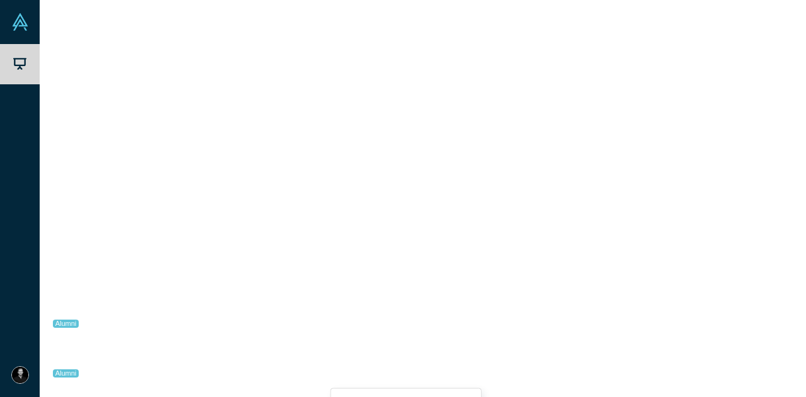
scroll to position [972, 0]
click at [179, 255] on button "Bookmarked" at bounding box center [155, 259] width 87 height 22
click at [282, 261] on button "Close Video Pitch" at bounding box center [262, 259] width 109 height 22
click at [382, 225] on span "AI for 170 billion sensors where digital chips can't reach" at bounding box center [386, 224] width 123 height 23
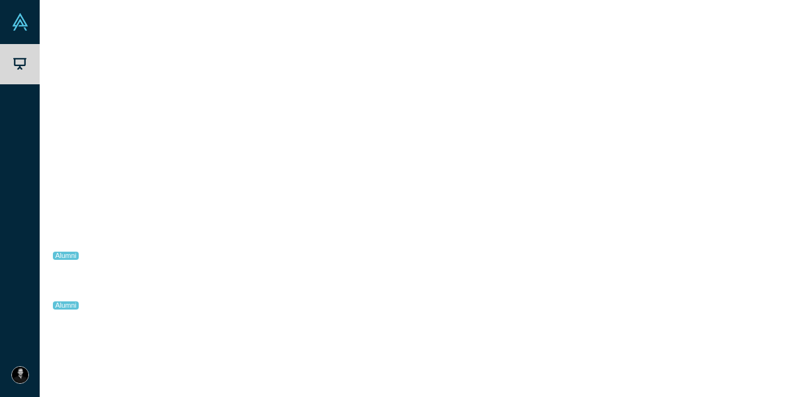
drag, startPoint x: 531, startPoint y: 304, endPoint x: 671, endPoint y: 361, distance: 150.8
click at [671, 361] on div "[PERSON_NAME] CPO-FOUNDER "Entrepreneur of the Year" (Entrepreneurs Association…" at bounding box center [615, 369] width 339 height 113
click at [278, 266] on span "Marketplace for SaaS/AI & Services, powered by Fintech" at bounding box center [296, 274] width 191 height 23
click at [267, 322] on div "AI-powered simulation platform for Supply Chain resilience" at bounding box center [311, 325] width 220 height 26
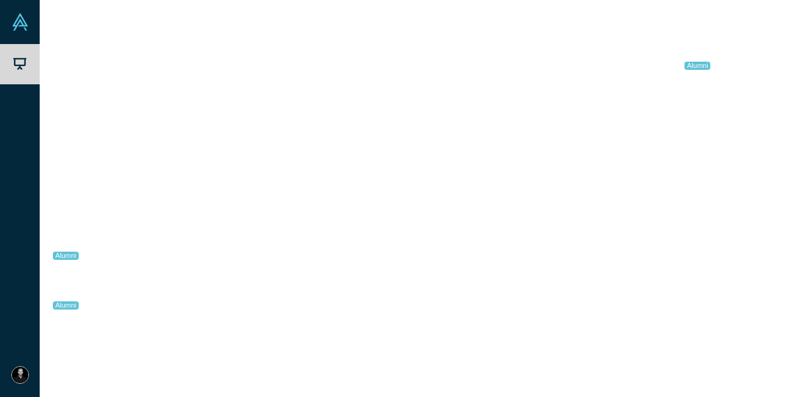
click at [154, 218] on div "Kaspix" at bounding box center [120, 224] width 135 height 43
click at [212, 159] on div "Never miss clinical trial candidates & save months recruiting" at bounding box center [310, 175] width 233 height 40
click at [296, 218] on span "AI for 170 billion sensors where digital chips can't reach" at bounding box center [309, 218] width 216 height 10
click at [235, 128] on div "Decision Intelligence for the global supply chain." at bounding box center [310, 126] width 233 height 40
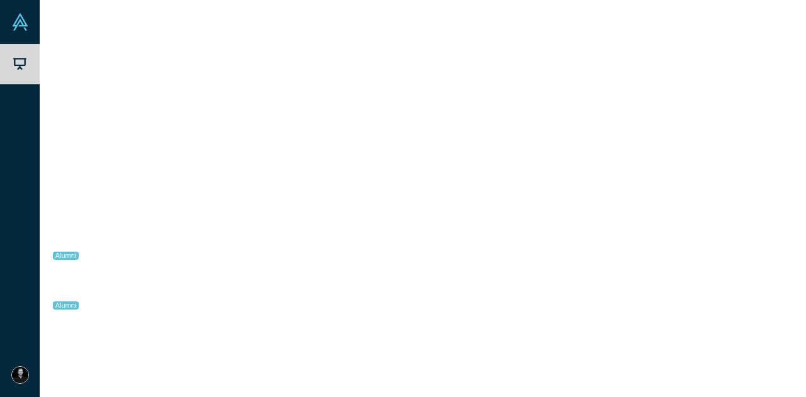
click at [569, 173] on button "Watch Pitch Video" at bounding box center [553, 173] width 113 height 22
click at [775, 65] on icon "Close" at bounding box center [774, 58] width 8 height 11
click at [410, 354] on span "AI-powered simulation platform for Supply Chain resilience" at bounding box center [392, 365] width 134 height 23
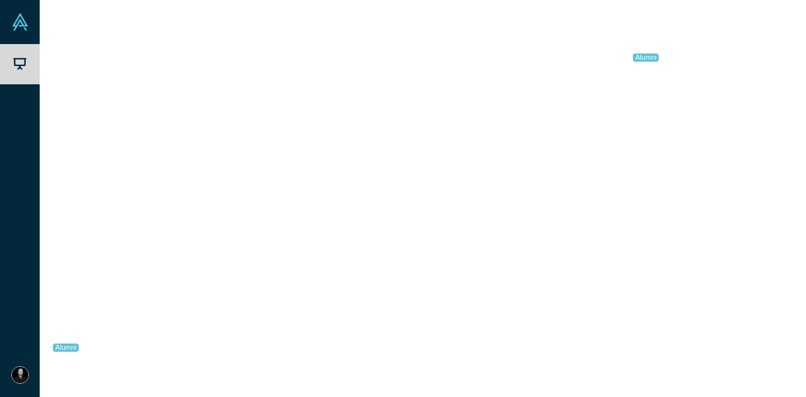
click at [583, 138] on button "Watch Pitch Video" at bounding box center [553, 139] width 113 height 22
click at [773, 60] on icon "Close" at bounding box center [774, 60] width 8 height 8
drag, startPoint x: 398, startPoint y: 363, endPoint x: 376, endPoint y: 356, distance: 23.9
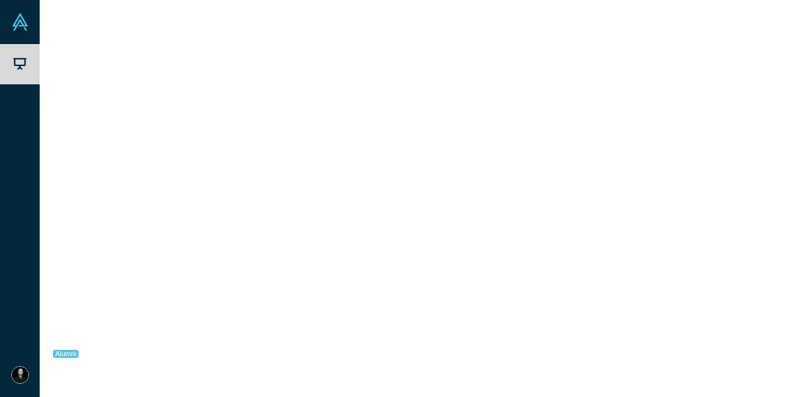
click at [376, 356] on div "Marketplace for SaaS/AI & Services, powered by Fintech" at bounding box center [398, 373] width 161 height 40
drag, startPoint x: 775, startPoint y: 62, endPoint x: 760, endPoint y: 58, distance: 15.7
click at [760, 58] on div at bounding box center [764, 60] width 37 height 20
click at [757, 57] on icon "Bookmark" at bounding box center [755, 59] width 8 height 10
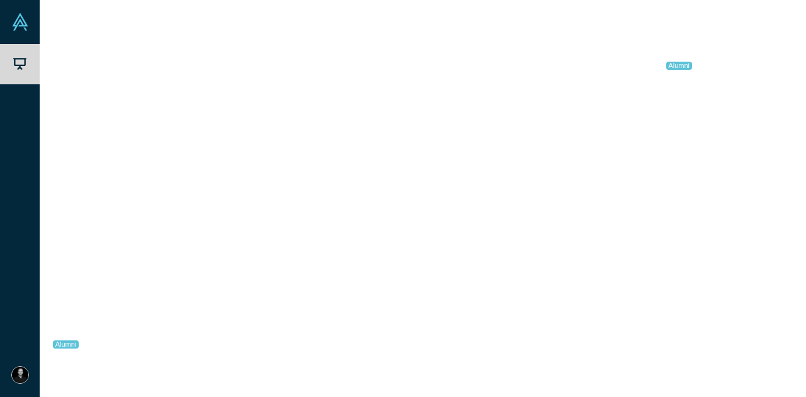
click at [774, 58] on icon "Close" at bounding box center [774, 58] width 8 height 11
click at [402, 354] on span "AI-powered simulation platform for Supply Chain resilience" at bounding box center [392, 365] width 134 height 23
click at [778, 61] on button "Close" at bounding box center [773, 60] width 19 height 20
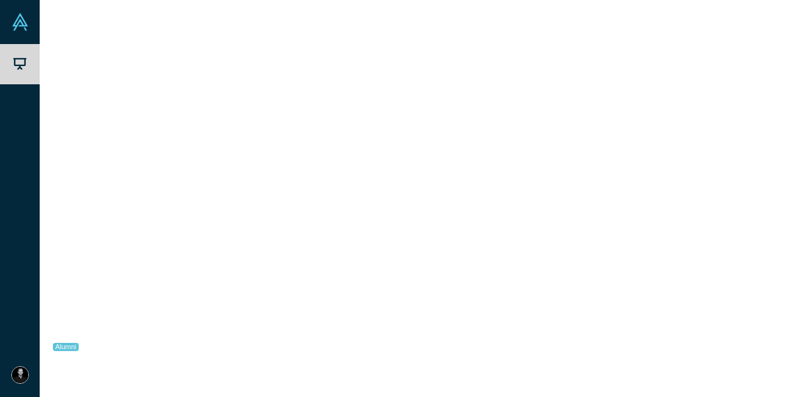
scroll to position [122, 0]
click at [266, 361] on span "No overlapping areas" at bounding box center [243, 366] width 84 height 10
click at [679, 174] on link "Link to Pitch Deck" at bounding box center [665, 173] width 111 height 22
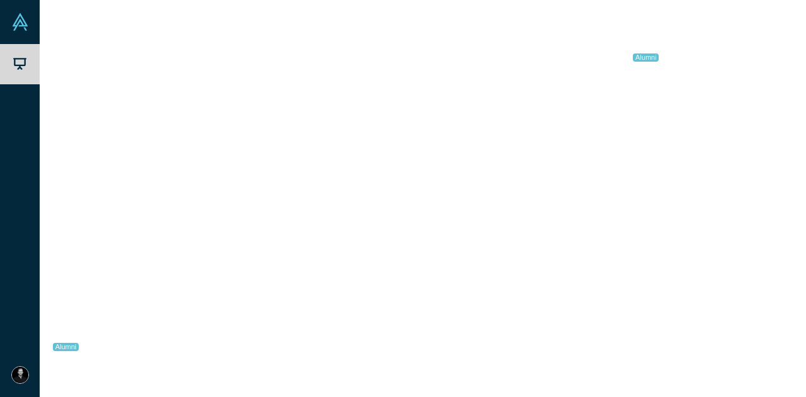
click at [509, 281] on span "[PERSON_NAME]" at bounding box center [546, 287] width 96 height 13
click at [773, 60] on icon "Close" at bounding box center [774, 60] width 8 height 8
click at [349, 327] on span "Decision Intelligence for the global supply chain." at bounding box center [392, 331] width 134 height 23
drag, startPoint x: 629, startPoint y: 270, endPoint x: 568, endPoint y: 323, distance: 81.6
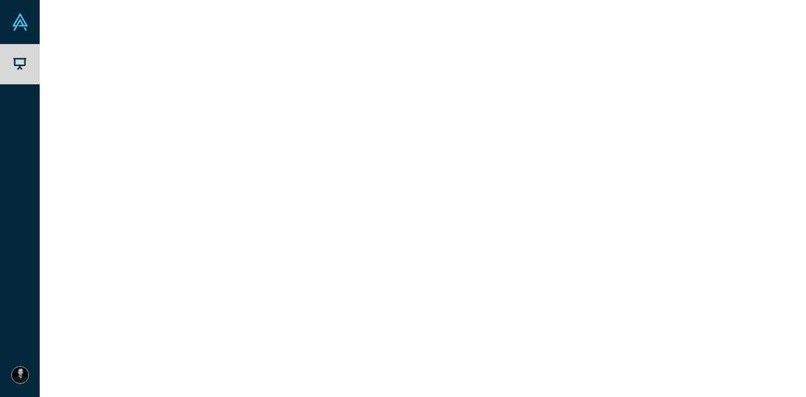
click at [568, 323] on p "[URL] is the decision Intelligence for the global supply chain. We help you sta…" at bounding box center [661, 292] width 246 height 132
copy p "Using causal mapping and decision digital twins, [URL] simulates future scenari…"
click at [774, 60] on icon "Close" at bounding box center [774, 60] width 8 height 8
click at [276, 361] on span "No overlapping areas" at bounding box center [243, 366] width 84 height 10
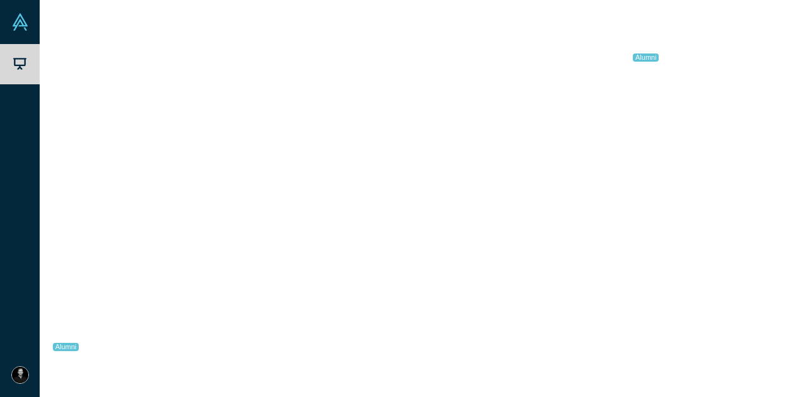
scroll to position [63, 0]
click at [774, 59] on icon "Close" at bounding box center [774, 58] width 8 height 11
click at [269, 262] on button "Close Video Pitch" at bounding box center [262, 259] width 109 height 22
click at [131, 42] on button "Bookmarked" at bounding box center [155, 53] width 87 height 22
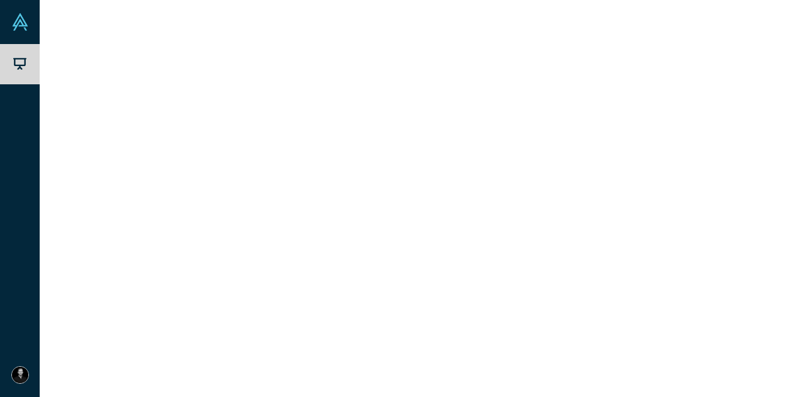
click at [279, 56] on button "Show Stream" at bounding box center [253, 53] width 90 height 22
click at [373, 362] on span "Airtags for Data" at bounding box center [355, 361] width 61 height 10
click at [699, 283] on button "Read more" at bounding box center [676, 286] width 45 height 14
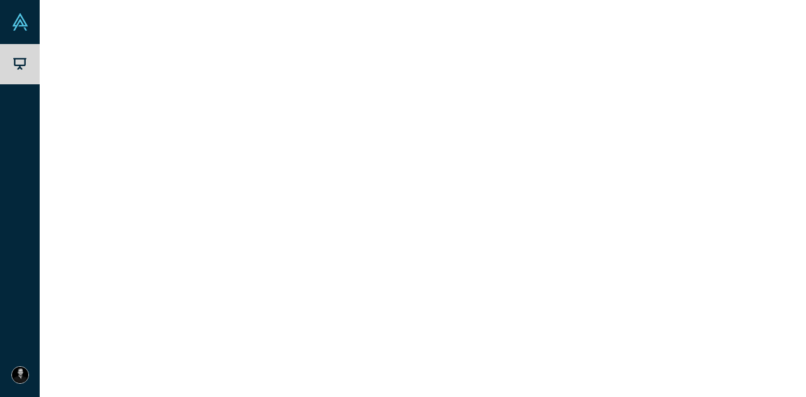
scroll to position [63, 0]
click at [771, 60] on icon "Close" at bounding box center [774, 58] width 8 height 11
click at [429, 334] on span "Prevent fraud, waste, abuse in healthcare claims" at bounding box center [384, 341] width 119 height 23
click at [579, 292] on button "Read more" at bounding box center [556, 299] width 45 height 14
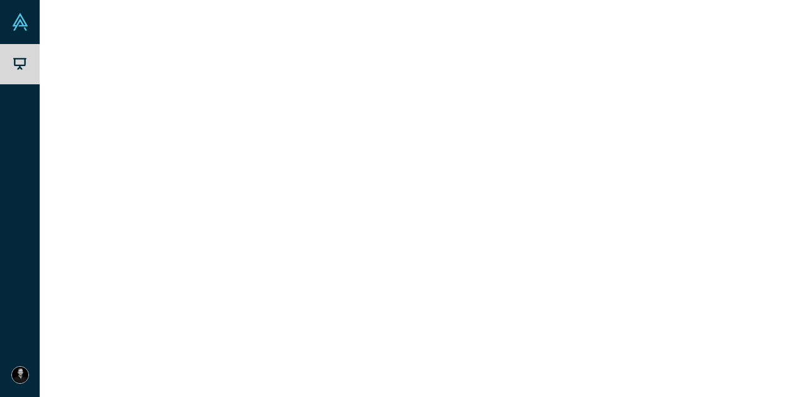
click at [575, 174] on button "Watch Pitch Video" at bounding box center [553, 173] width 113 height 22
click at [773, 65] on icon "Close" at bounding box center [774, 58] width 8 height 11
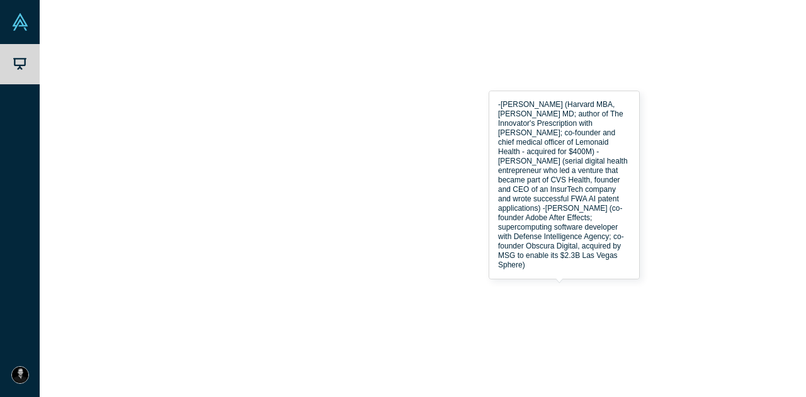
scroll to position [201, 0]
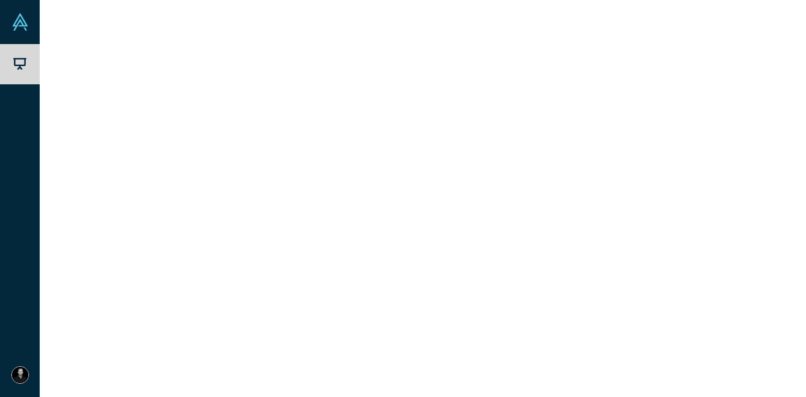
click at [442, 333] on div "Unlocking efficient and sustainable farming through ..." at bounding box center [399, 329] width 148 height 26
drag, startPoint x: 775, startPoint y: 63, endPoint x: 765, endPoint y: 81, distance: 20.3
click at [775, 63] on icon "Close" at bounding box center [774, 58] width 8 height 11
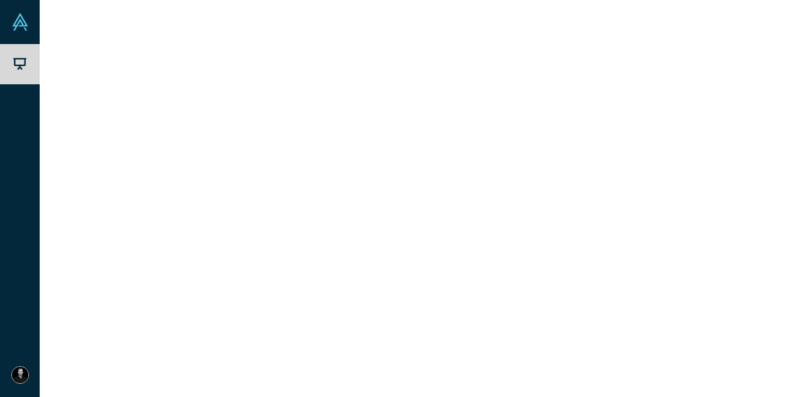
click at [424, 347] on div "Ship 2x faster with AI-Assisted Code Reviews" at bounding box center [399, 353] width 148 height 26
click at [773, 59] on icon "Close" at bounding box center [774, 58] width 8 height 11
click at [464, 344] on div "Worldwide Real Time Food & Agriculture Data" at bounding box center [398, 364] width 161 height 40
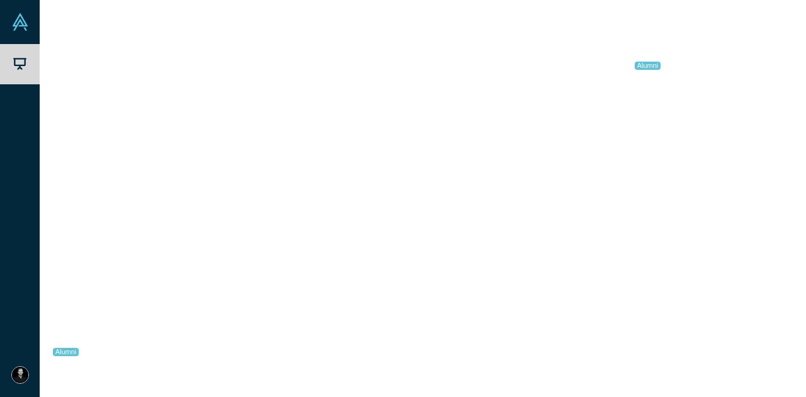
scroll to position [0, 0]
drag, startPoint x: 771, startPoint y: 60, endPoint x: 644, endPoint y: 91, distance: 131.0
click at [771, 60] on icon "Close" at bounding box center [774, 58] width 8 height 11
click at [404, 355] on span "The Real-time Operating System for Revenue Teams" at bounding box center [395, 366] width 141 height 23
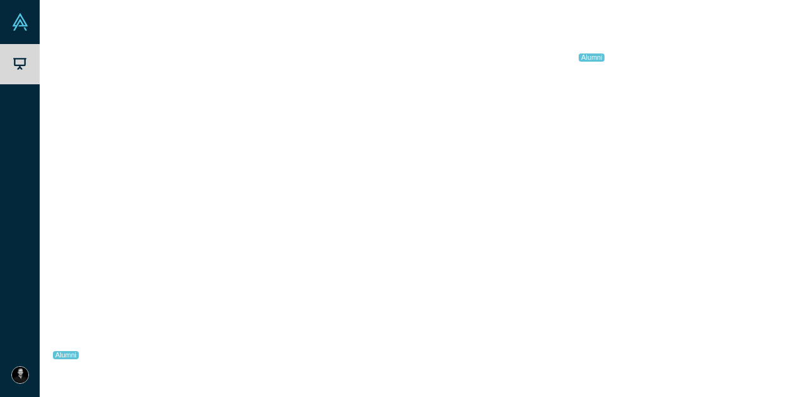
scroll to position [189, 0]
click at [774, 60] on icon "Close" at bounding box center [774, 60] width 8 height 8
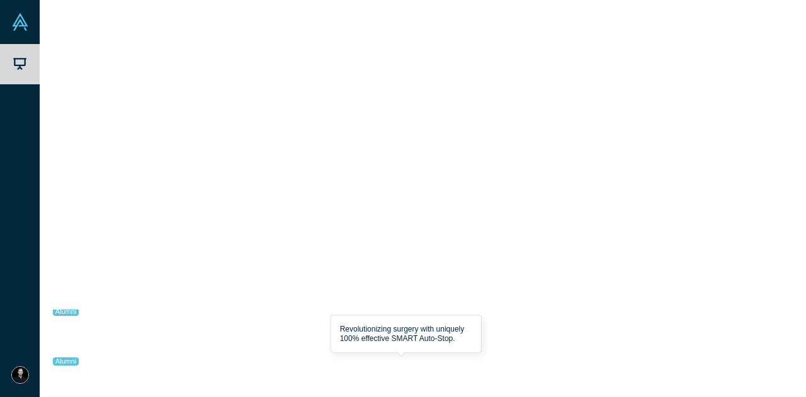
click at [448, 367] on div "Revolutionizing surgery with uniquely 100% effective SMART ..." at bounding box center [399, 380] width 148 height 26
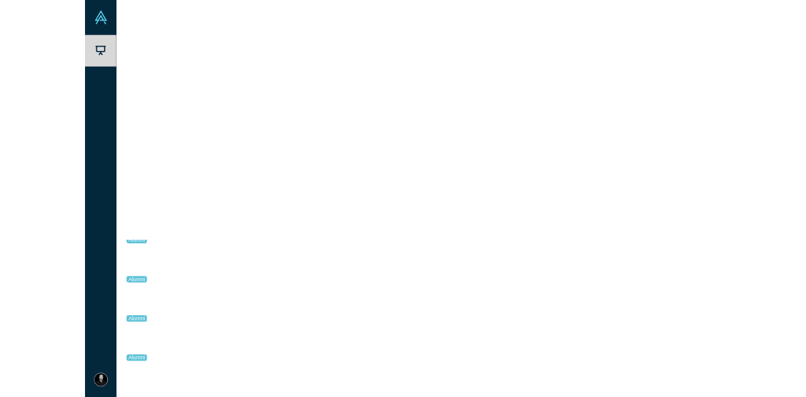
scroll to position [1062, 0]
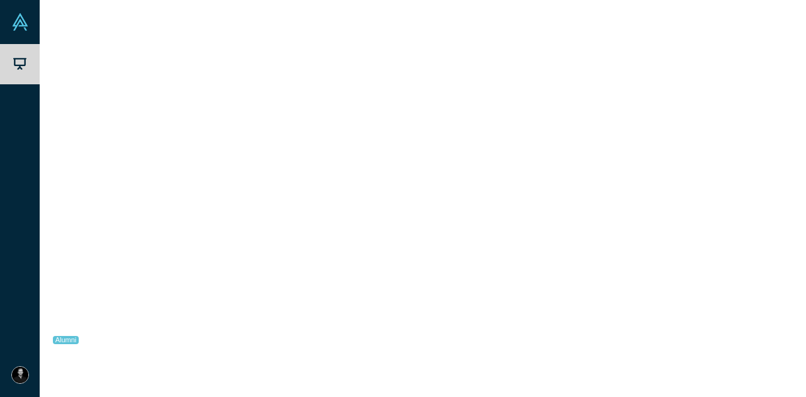
click at [544, 178] on button "Watch Pitch Video" at bounding box center [542, 185] width 113 height 22
click at [777, 65] on icon "Close" at bounding box center [774, 58] width 8 height 11
click at [432, 347] on span "Enterprise AI security and data privacy" at bounding box center [385, 358] width 120 height 23
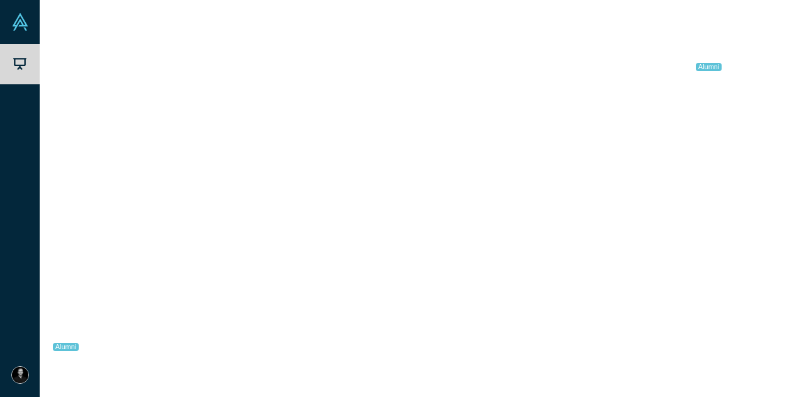
click at [582, 101] on link "[URL][DOMAIN_NAME]" at bounding box center [562, 103] width 93 height 10
click at [770, 62] on icon "Close" at bounding box center [774, 58] width 8 height 11
click at [337, 329] on span "AI-powered simulation platform for Supply Chain resilience" at bounding box center [392, 329] width 134 height 23
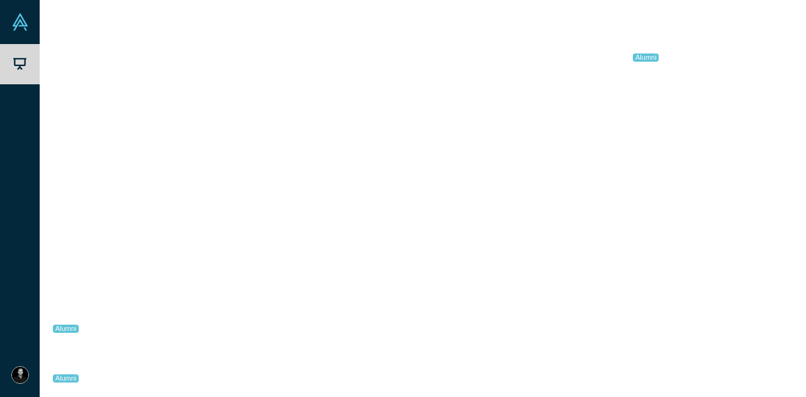
click at [777, 56] on button "Close" at bounding box center [773, 60] width 19 height 20
click at [308, 366] on div "No overlapping areas" at bounding box center [255, 381] width 123 height 43
click at [565, 106] on icon at bounding box center [560, 103] width 9 height 10
click at [772, 61] on icon "Close" at bounding box center [774, 58] width 8 height 11
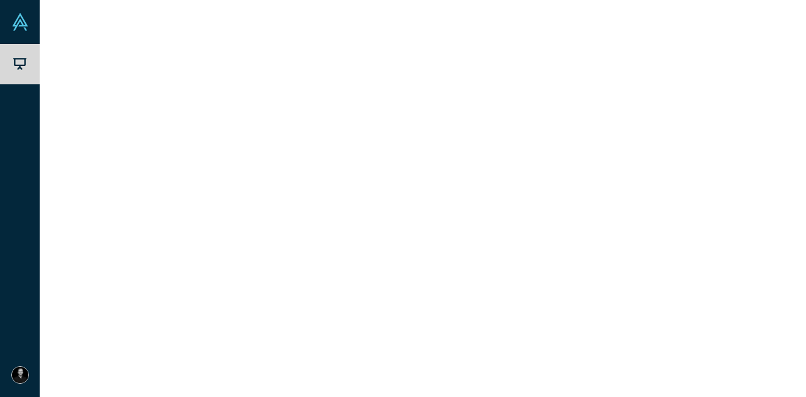
click at [290, 330] on div "No overlapping areas" at bounding box center [255, 318] width 123 height 43
drag, startPoint x: 537, startPoint y: 230, endPoint x: 725, endPoint y: 354, distance: 225.2
click at [725, 354] on p "[URL] is the decision Intelligence for the global supply chain. We help you sta…" at bounding box center [661, 292] width 246 height 132
copy p "[URL] is the decision Intelligence for the global supply chain. We help you sta…"
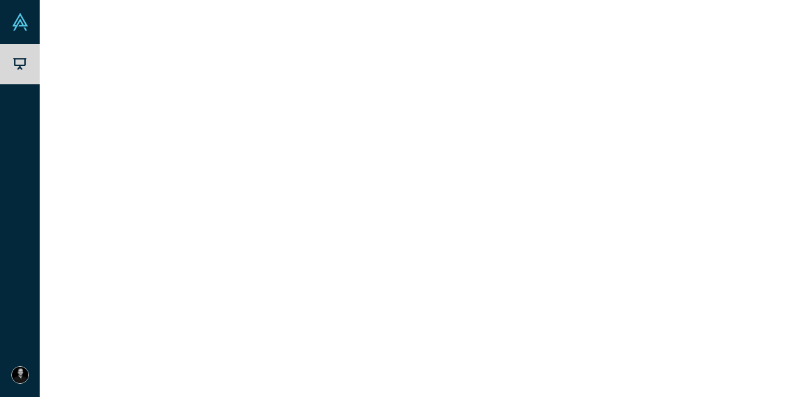
drag, startPoint x: 545, startPoint y: 179, endPoint x: 696, endPoint y: 315, distance: 202.8
click at [696, 315] on dl "Description [URL] is the decision Intelligence for the global supply chain. We …" at bounding box center [615, 151] width 339 height 423
copy dl "[PERSON_NAME], (former Sales Director [GEOGRAPHIC_DATA], Meltwater (unicorn), […"
